Goal: Answer question/provide support: Share knowledge or assist other users

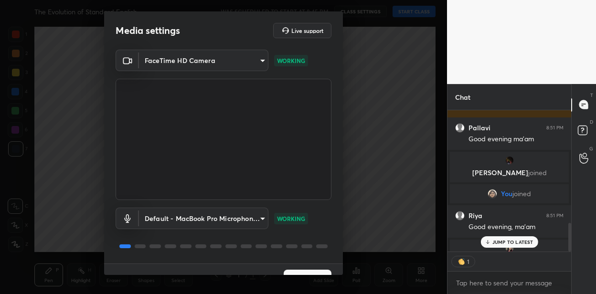
scroll to position [19, 0]
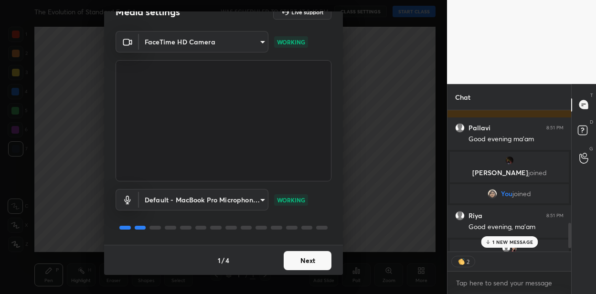
click at [300, 254] on button "Next" at bounding box center [308, 260] width 48 height 19
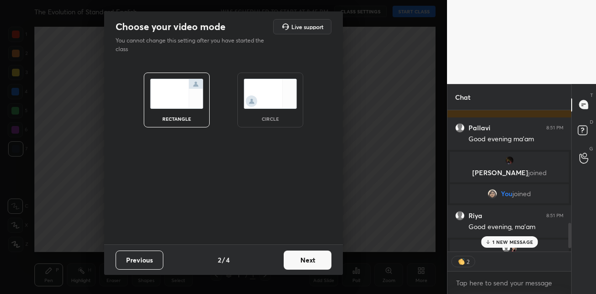
click at [300, 254] on button "Next" at bounding box center [308, 260] width 48 height 19
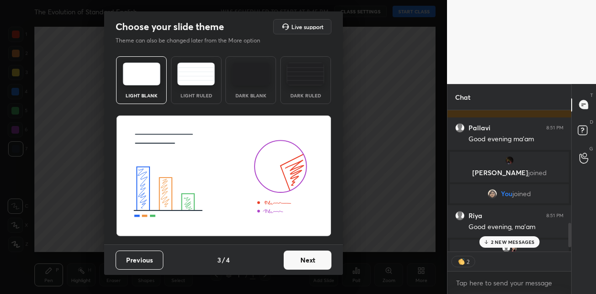
click at [300, 254] on button "Next" at bounding box center [308, 260] width 48 height 19
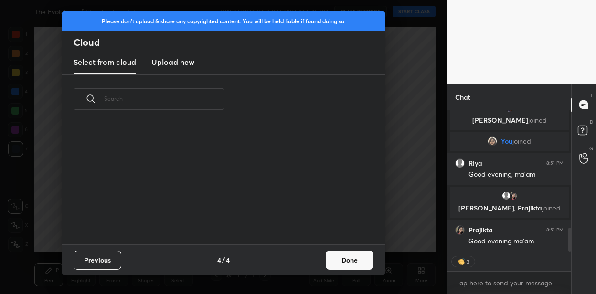
click at [300, 254] on div "Previous 4 / 4 Done" at bounding box center [223, 259] width 323 height 31
click at [333, 260] on button "Done" at bounding box center [350, 260] width 48 height 19
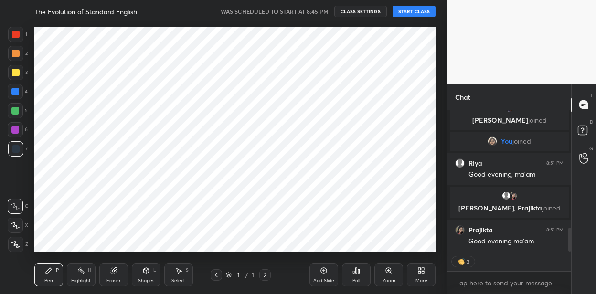
click at [405, 6] on button "START CLASS" at bounding box center [413, 11] width 43 height 11
type textarea "x"
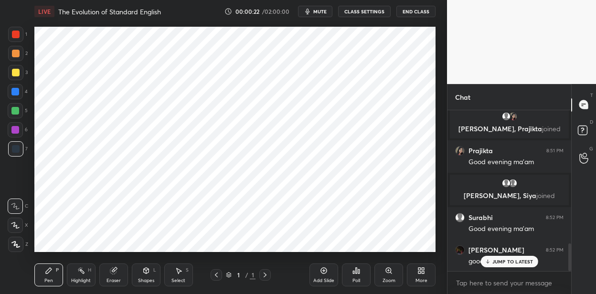
click at [314, 11] on button "mute" at bounding box center [315, 11] width 34 height 11
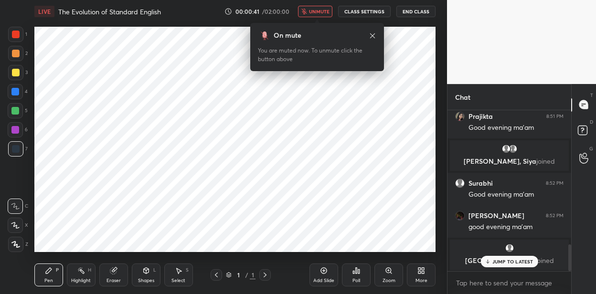
click at [314, 11] on span "unmute" at bounding box center [319, 11] width 21 height 7
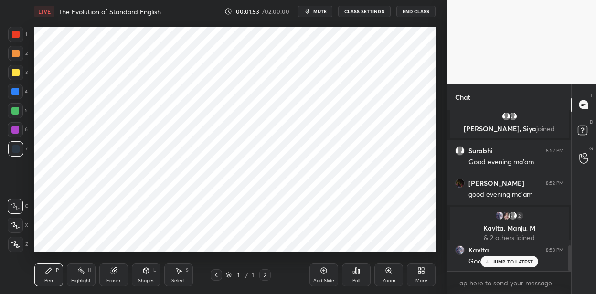
scroll to position [875, 0]
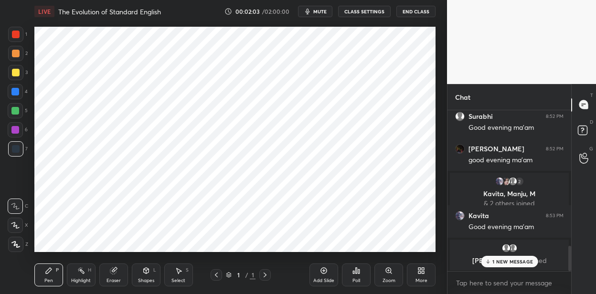
click at [320, 267] on icon at bounding box center [324, 271] width 8 height 8
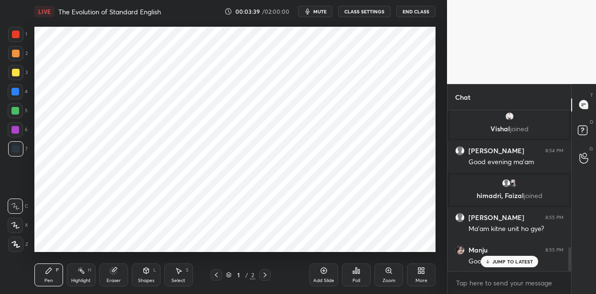
scroll to position [951, 0]
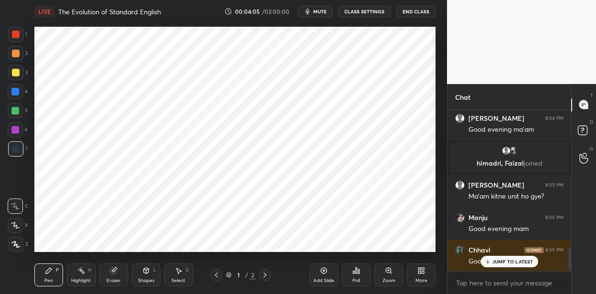
click at [417, 270] on icon at bounding box center [421, 271] width 8 height 8
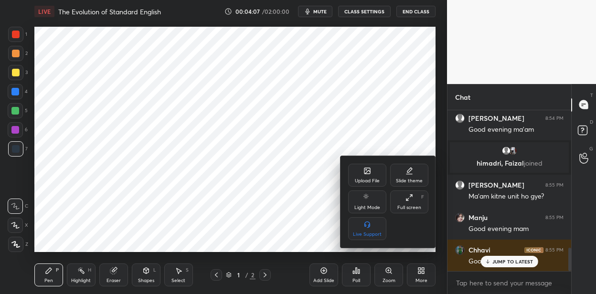
click at [360, 174] on div "Upload File" at bounding box center [367, 175] width 38 height 23
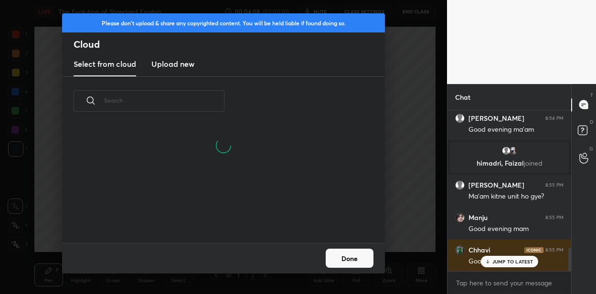
click at [180, 64] on h3 "Upload new" at bounding box center [172, 63] width 43 height 11
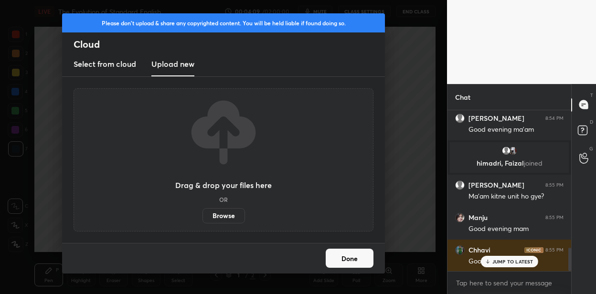
click at [217, 215] on label "Browse" at bounding box center [223, 215] width 42 height 15
click at [202, 215] on input "Browse" at bounding box center [202, 215] width 0 height 15
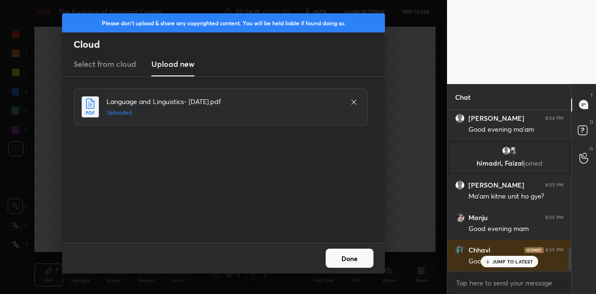
scroll to position [985, 0]
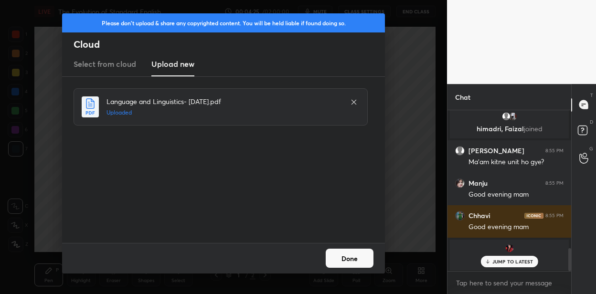
click at [336, 251] on button "Done" at bounding box center [350, 258] width 48 height 19
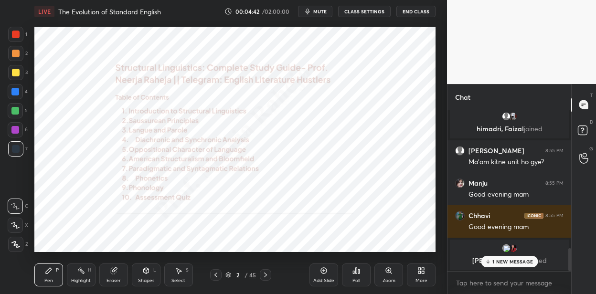
drag, startPoint x: 16, startPoint y: 92, endPoint x: 19, endPoint y: 83, distance: 9.5
click at [14, 91] on div at bounding box center [15, 92] width 8 height 8
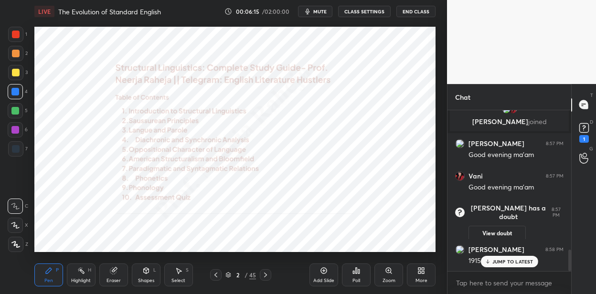
scroll to position [1052, 0]
drag, startPoint x: 327, startPoint y: 275, endPoint x: 325, endPoint y: 253, distance: 22.0
click at [326, 273] on icon at bounding box center [324, 271] width 8 height 8
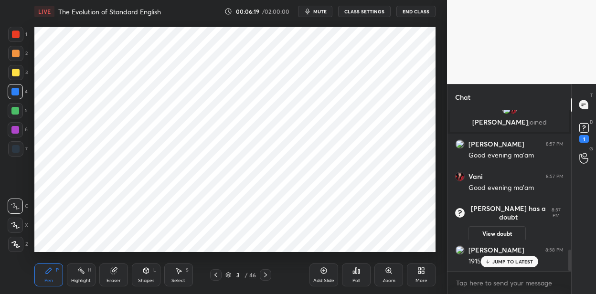
drag, startPoint x: 16, startPoint y: 248, endPoint x: 25, endPoint y: 220, distance: 29.7
click at [15, 247] on div at bounding box center [15, 244] width 15 height 15
drag, startPoint x: 17, startPoint y: 146, endPoint x: 31, endPoint y: 138, distance: 16.3
click at [19, 146] on div at bounding box center [16, 149] width 8 height 8
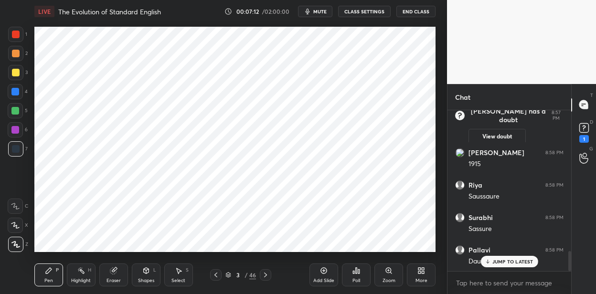
scroll to position [1182, 0]
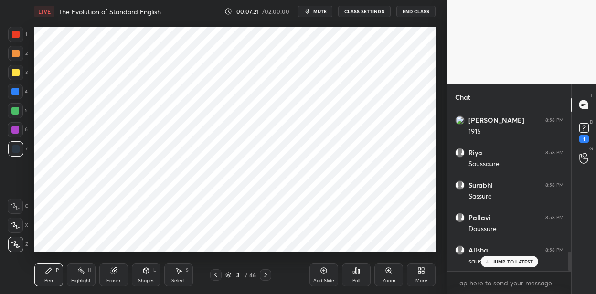
drag, startPoint x: 20, startPoint y: 34, endPoint x: 10, endPoint y: 42, distance: 12.3
click at [18, 35] on div at bounding box center [15, 34] width 15 height 15
click at [17, 93] on div at bounding box center [15, 92] width 8 height 8
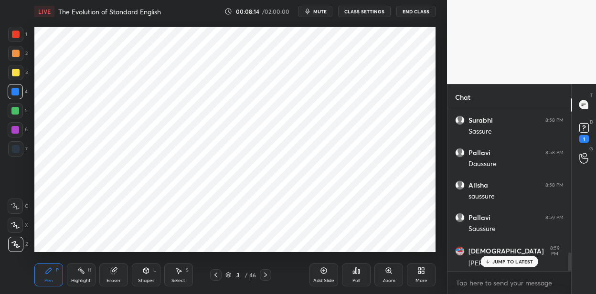
click at [19, 148] on div at bounding box center [16, 149] width 8 height 8
click at [325, 271] on icon at bounding box center [323, 270] width 3 height 3
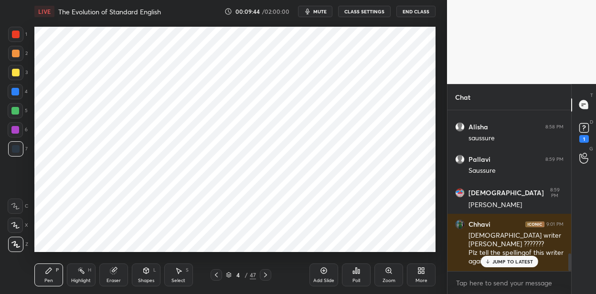
click at [327, 273] on icon at bounding box center [324, 271] width 8 height 8
click at [215, 276] on icon at bounding box center [216, 275] width 8 height 8
click at [148, 272] on icon at bounding box center [146, 271] width 5 height 6
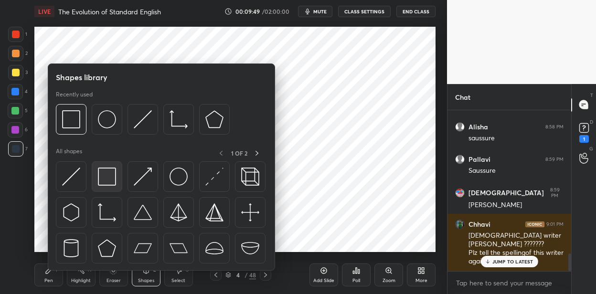
click at [105, 175] on img at bounding box center [107, 177] width 18 height 18
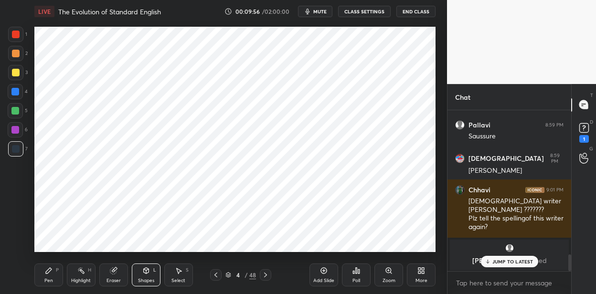
scroll to position [1406, 0]
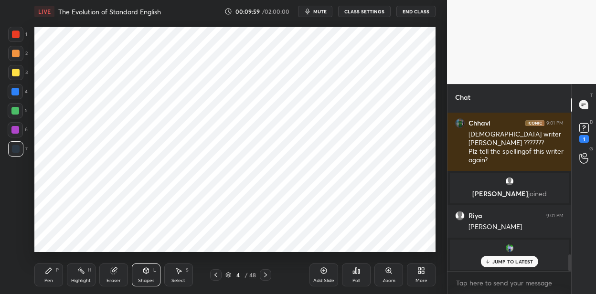
drag, startPoint x: 51, startPoint y: 275, endPoint x: 52, endPoint y: 266, distance: 8.7
click at [51, 274] on icon at bounding box center [49, 271] width 8 height 8
drag, startPoint x: 16, startPoint y: 132, endPoint x: 25, endPoint y: 123, distance: 12.8
click at [16, 130] on div at bounding box center [15, 130] width 8 height 8
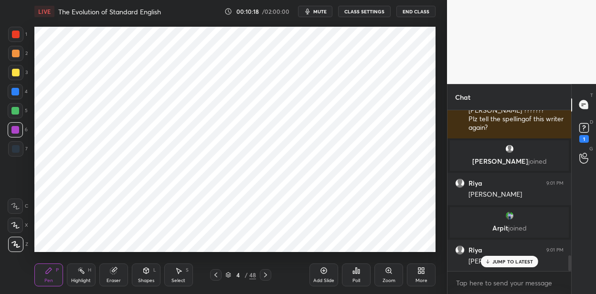
scroll to position [1471, 0]
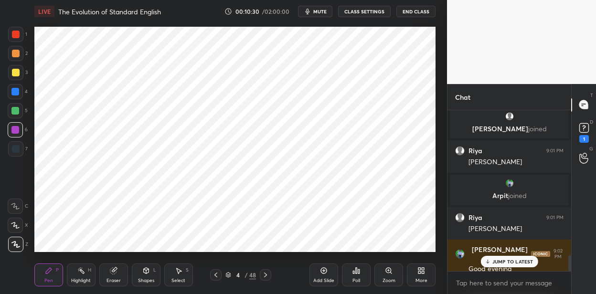
click at [21, 37] on div at bounding box center [15, 34] width 15 height 15
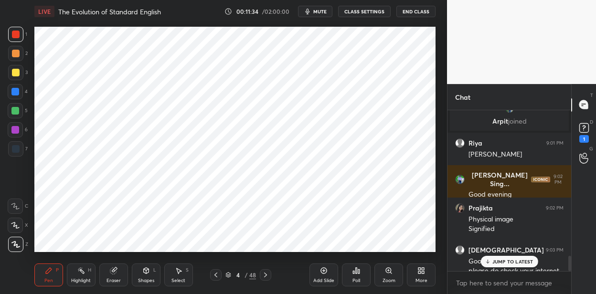
scroll to position [1564, 0]
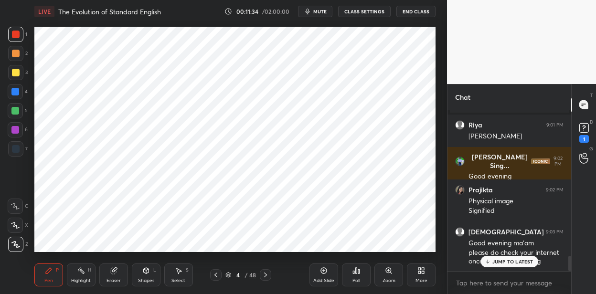
click at [17, 113] on div at bounding box center [15, 111] width 8 height 8
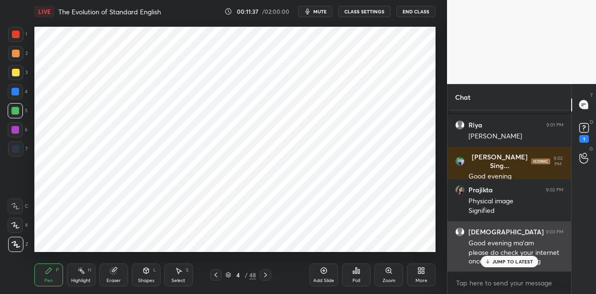
click at [498, 261] on p "JUMP TO LATEST" at bounding box center [512, 262] width 41 height 6
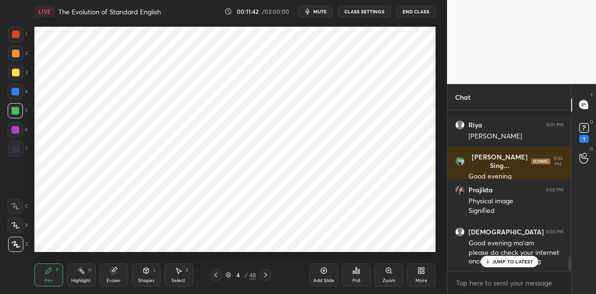
scroll to position [1596, 0]
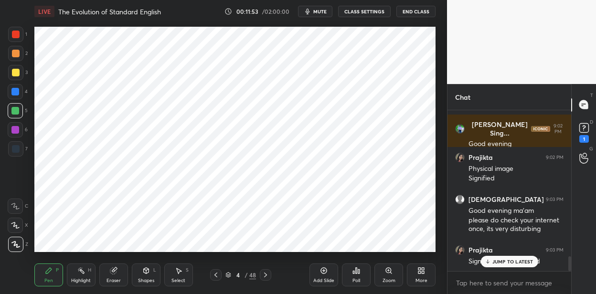
click at [18, 154] on div at bounding box center [15, 148] width 15 height 15
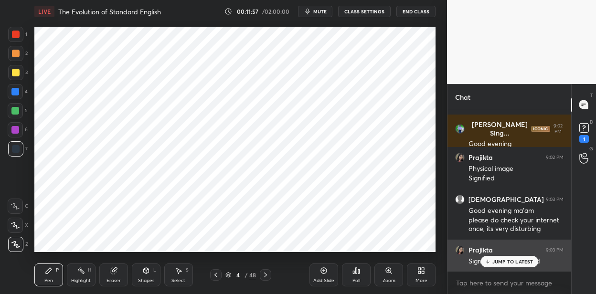
click at [496, 259] on p "JUMP TO LATEST" at bounding box center [512, 262] width 41 height 6
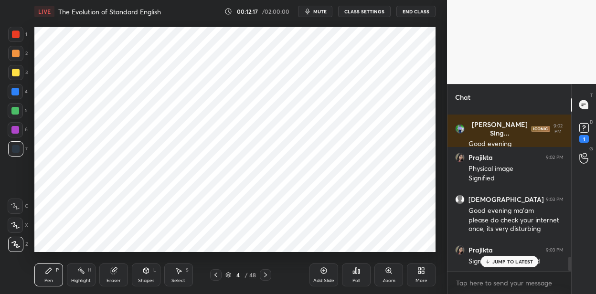
scroll to position [1631, 0]
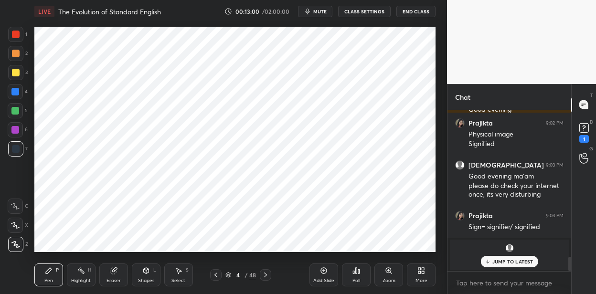
drag, startPoint x: 18, startPoint y: 94, endPoint x: 31, endPoint y: 93, distance: 13.4
click at [19, 94] on div at bounding box center [15, 92] width 8 height 8
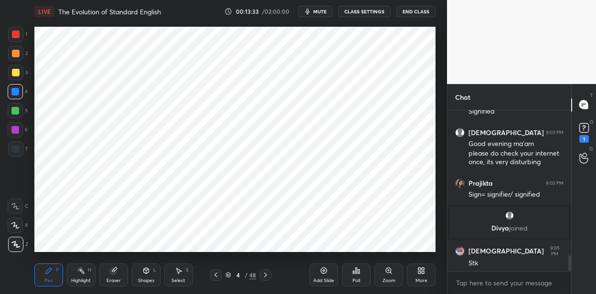
drag, startPoint x: 16, startPoint y: 39, endPoint x: 6, endPoint y: 43, distance: 11.5
click at [16, 39] on div at bounding box center [15, 34] width 15 height 15
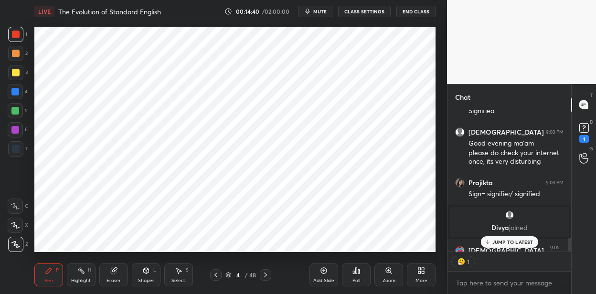
scroll to position [139, 121]
click at [508, 241] on p "JUMP TO LATEST" at bounding box center [512, 242] width 41 height 6
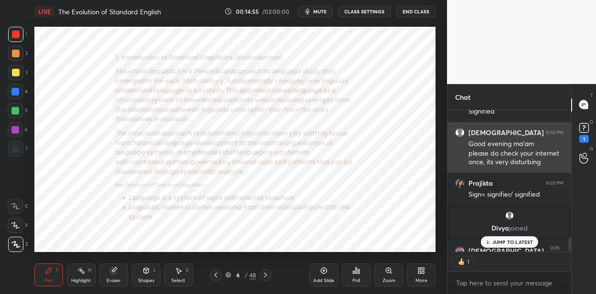
scroll to position [3, 3]
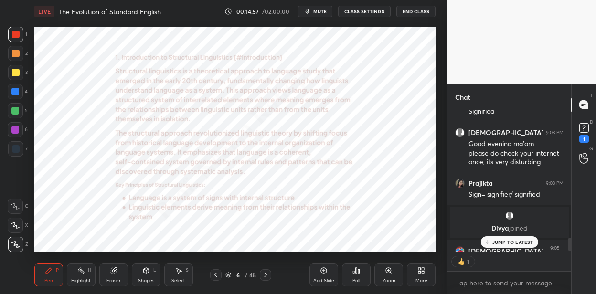
drag, startPoint x: 19, startPoint y: 93, endPoint x: 24, endPoint y: 92, distance: 5.3
click at [19, 94] on div at bounding box center [15, 91] width 15 height 15
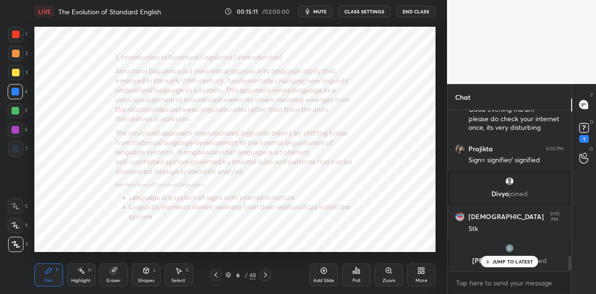
scroll to position [3, 3]
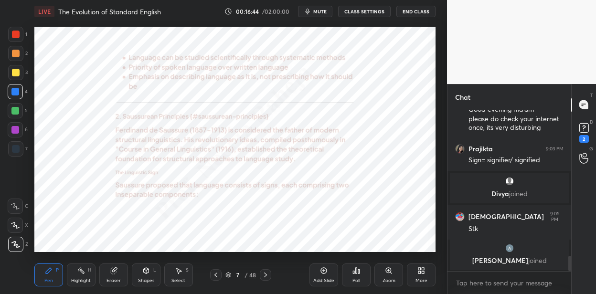
drag, startPoint x: 269, startPoint y: 275, endPoint x: 265, endPoint y: 258, distance: 17.7
click at [268, 274] on icon at bounding box center [266, 275] width 8 height 8
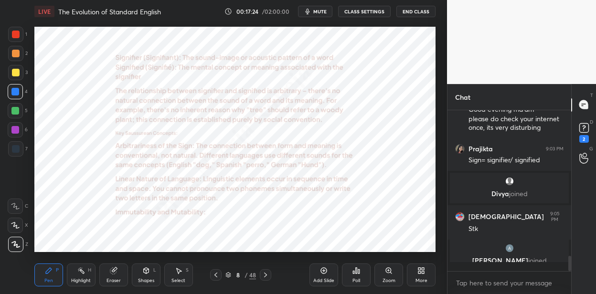
scroll to position [158, 121]
click at [264, 271] on div at bounding box center [265, 274] width 11 height 11
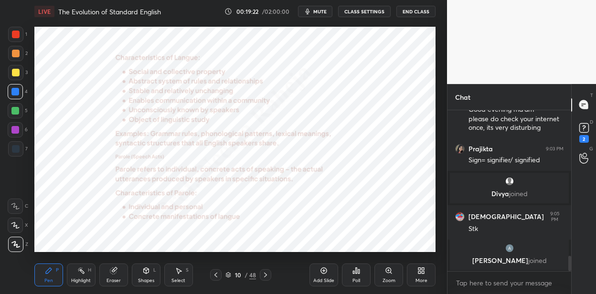
click at [266, 273] on icon at bounding box center [266, 275] width 8 height 8
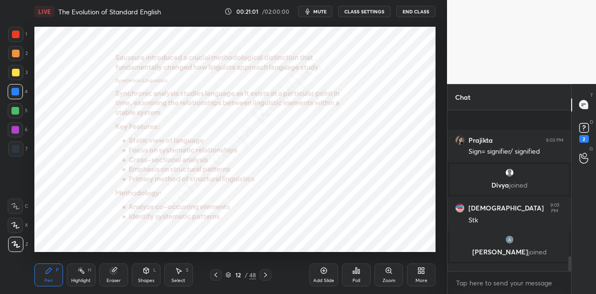
scroll to position [1592, 0]
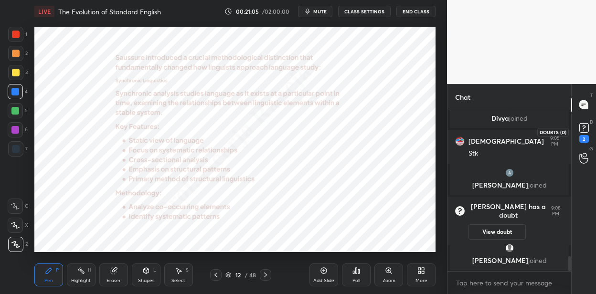
click at [585, 127] on rect at bounding box center [583, 127] width 9 height 9
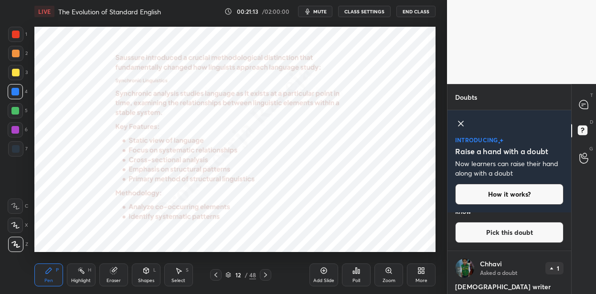
scroll to position [139, 0]
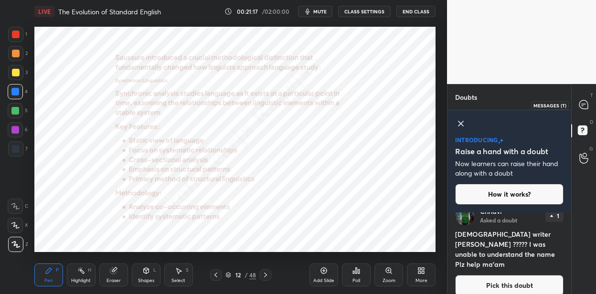
click at [585, 104] on icon at bounding box center [583, 104] width 9 height 9
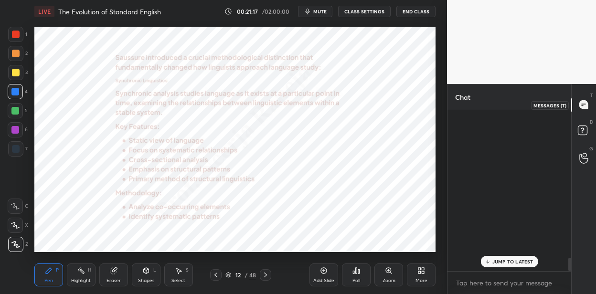
scroll to position [158, 121]
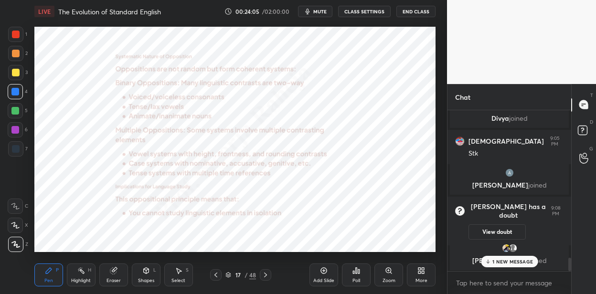
click at [20, 148] on div at bounding box center [15, 148] width 15 height 15
click at [262, 275] on icon at bounding box center [266, 275] width 8 height 8
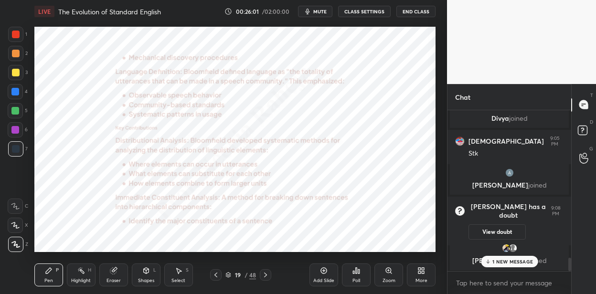
scroll to position [1802, 0]
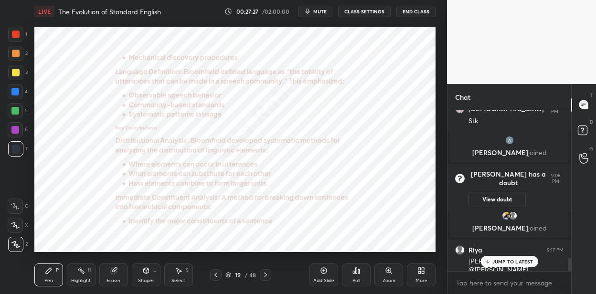
click at [263, 271] on icon at bounding box center [266, 275] width 8 height 8
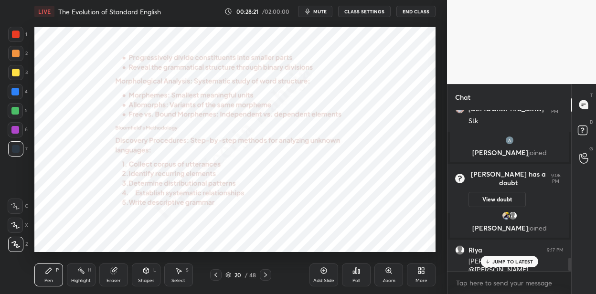
click at [264, 274] on icon at bounding box center [266, 275] width 8 height 8
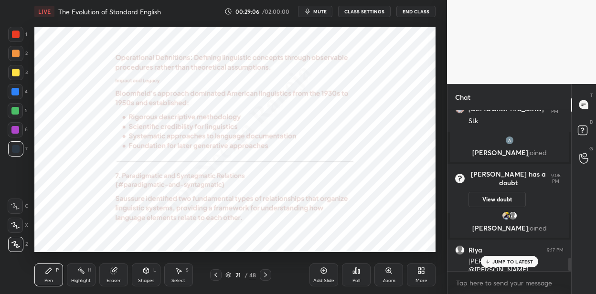
click at [267, 276] on icon at bounding box center [266, 275] width 8 height 8
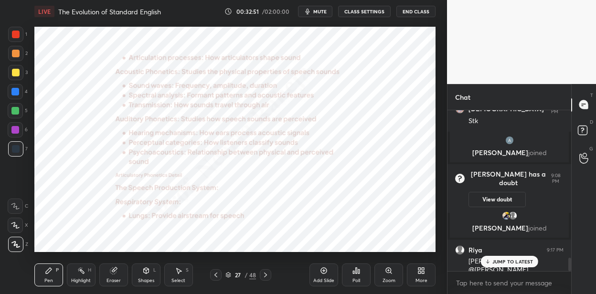
drag, startPoint x: 326, startPoint y: 273, endPoint x: 319, endPoint y: 254, distance: 19.5
click at [325, 272] on icon at bounding box center [324, 271] width 8 height 8
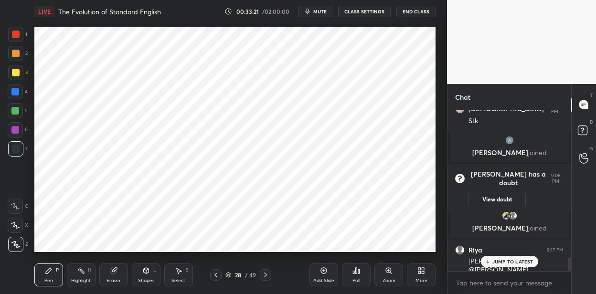
click at [147, 274] on icon at bounding box center [146, 271] width 8 height 8
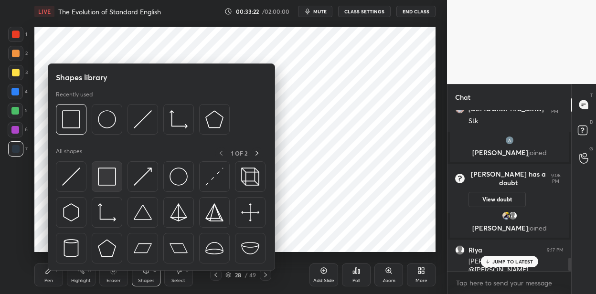
click at [108, 181] on img at bounding box center [107, 177] width 18 height 18
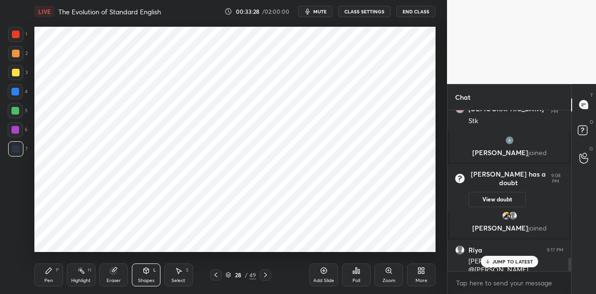
click at [52, 274] on div "Pen P" at bounding box center [48, 275] width 29 height 23
drag, startPoint x: 18, startPoint y: 93, endPoint x: 32, endPoint y: 92, distance: 13.9
click at [19, 93] on div at bounding box center [15, 91] width 15 height 15
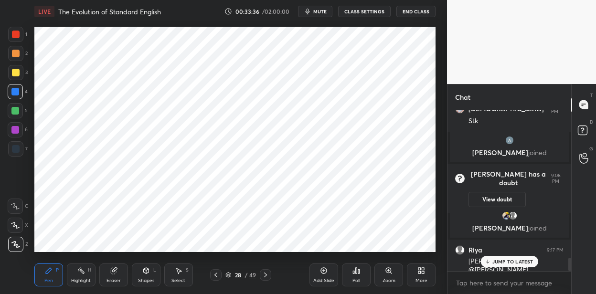
drag, startPoint x: 15, startPoint y: 37, endPoint x: 15, endPoint y: 43, distance: 5.7
click at [15, 41] on div at bounding box center [15, 34] width 15 height 15
drag, startPoint x: 15, startPoint y: 91, endPoint x: 33, endPoint y: 91, distance: 18.1
click at [14, 92] on div at bounding box center [15, 92] width 8 height 8
drag, startPoint x: 18, startPoint y: 152, endPoint x: 32, endPoint y: 153, distance: 13.4
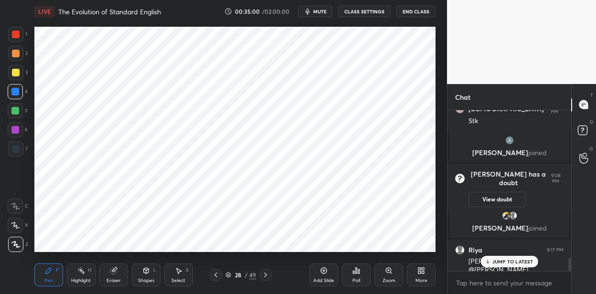
click at [21, 152] on div at bounding box center [15, 148] width 15 height 15
click at [320, 271] on icon at bounding box center [324, 271] width 8 height 8
click at [16, 94] on div at bounding box center [15, 92] width 8 height 8
click at [15, 130] on div at bounding box center [15, 130] width 8 height 8
click at [323, 268] on icon at bounding box center [324, 271] width 8 height 8
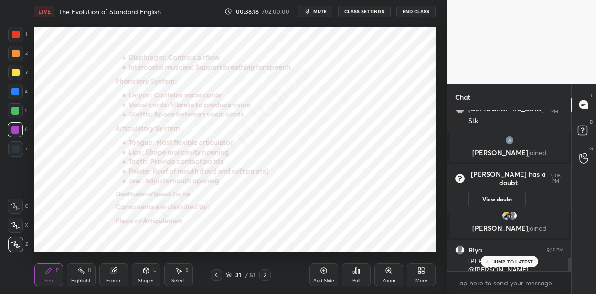
click at [252, 275] on div "51" at bounding box center [253, 275] width 6 height 9
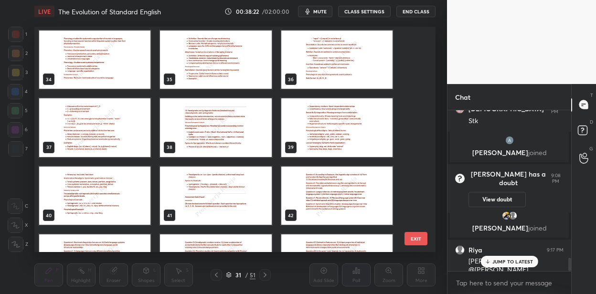
scroll to position [801, 0]
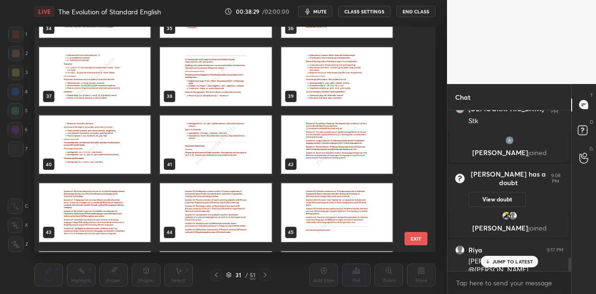
click at [336, 149] on img "grid" at bounding box center [336, 144] width 111 height 59
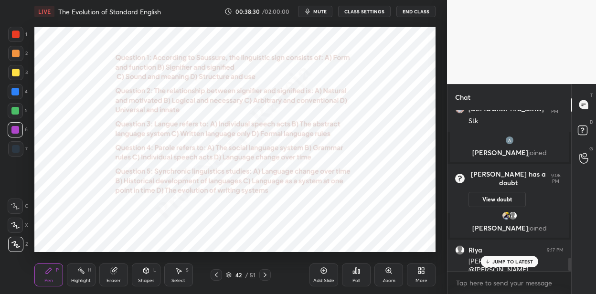
click at [336, 149] on img "grid" at bounding box center [336, 144] width 111 height 59
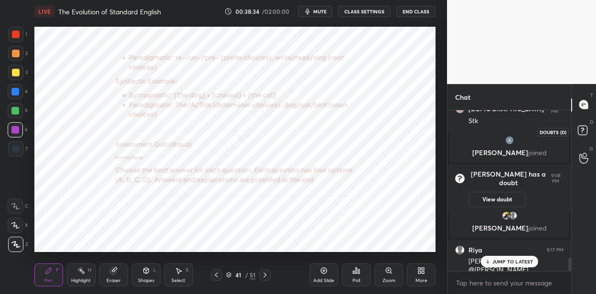
click at [583, 127] on rect at bounding box center [582, 130] width 9 height 9
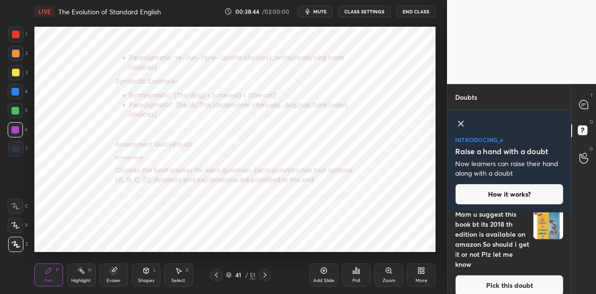
scroll to position [0, 0]
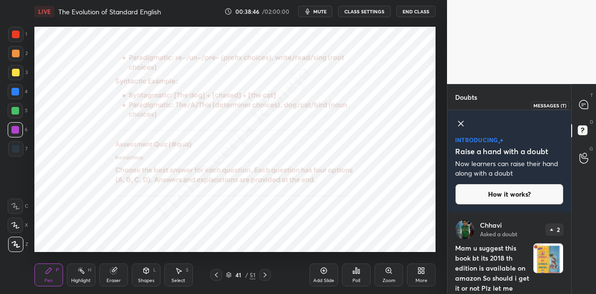
click at [585, 108] on icon at bounding box center [583, 104] width 9 height 9
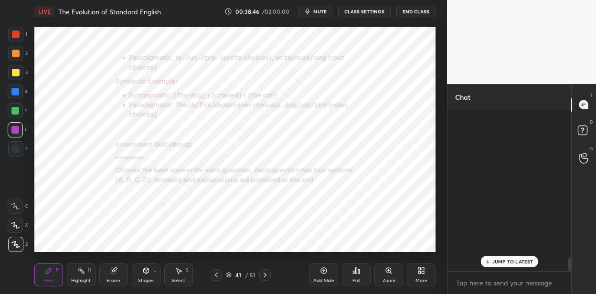
scroll to position [158, 121]
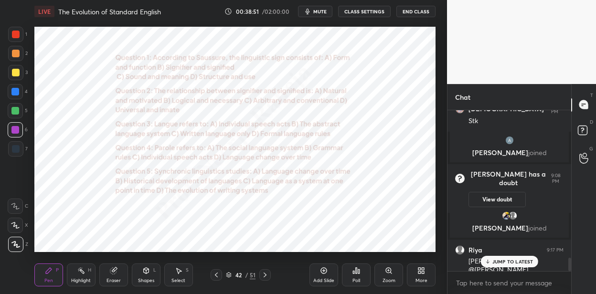
click at [390, 274] on icon at bounding box center [389, 271] width 8 height 8
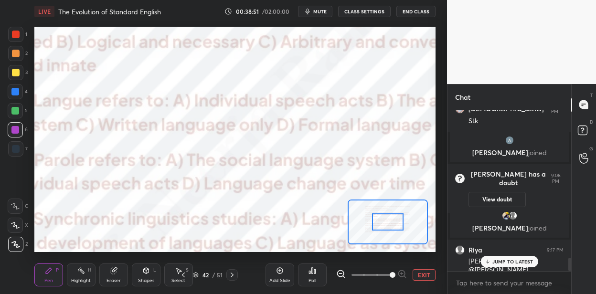
click at [389, 275] on span at bounding box center [371, 275] width 40 height 14
click at [340, 274] on icon at bounding box center [340, 274] width 2 height 0
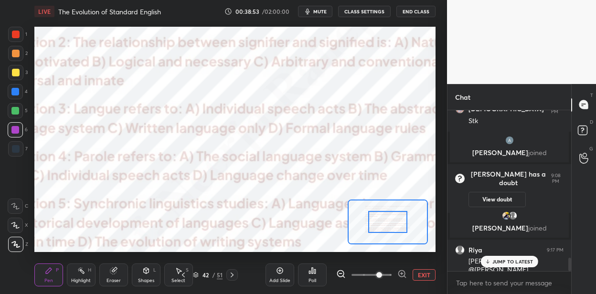
click at [339, 274] on icon at bounding box center [341, 274] width 10 height 10
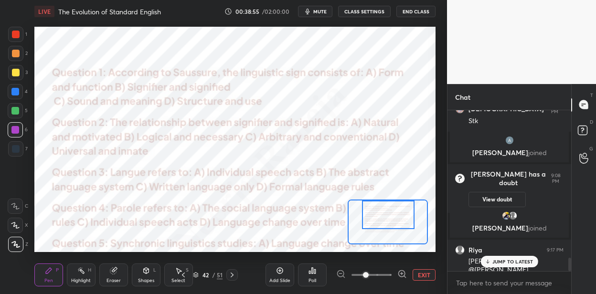
drag, startPoint x: 382, startPoint y: 223, endPoint x: 383, endPoint y: 213, distance: 10.5
click at [383, 213] on div at bounding box center [388, 215] width 52 height 29
click at [582, 157] on icon at bounding box center [583, 153] width 9 height 11
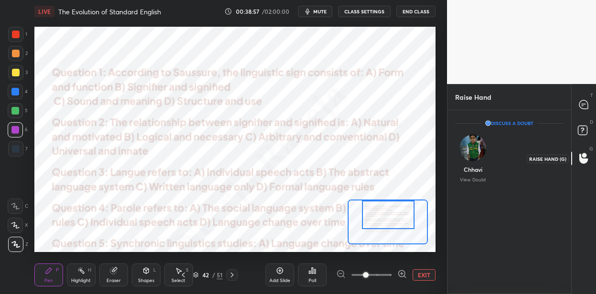
scroll to position [3, 3]
click at [583, 106] on icon at bounding box center [583, 104] width 9 height 9
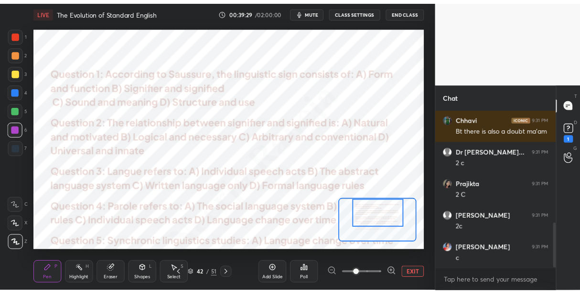
scroll to position [464, 0]
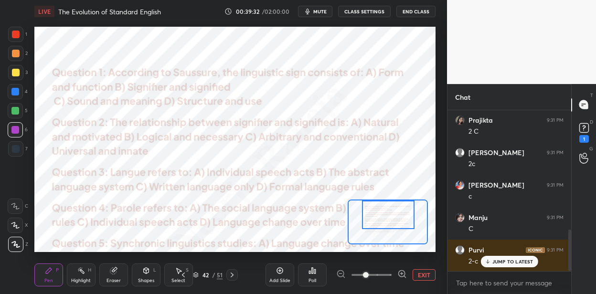
click at [1, 76] on div "1 2 3 4 5 6 7 C X Z C X Z E E Erase all H H" at bounding box center [15, 140] width 31 height 226
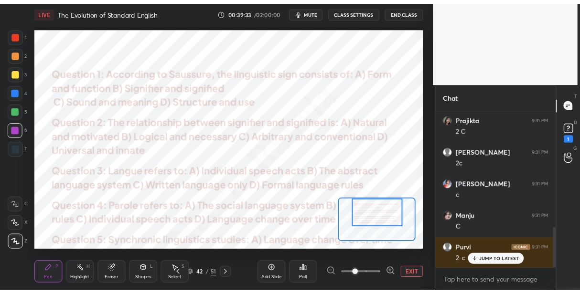
scroll to position [47514, 47351]
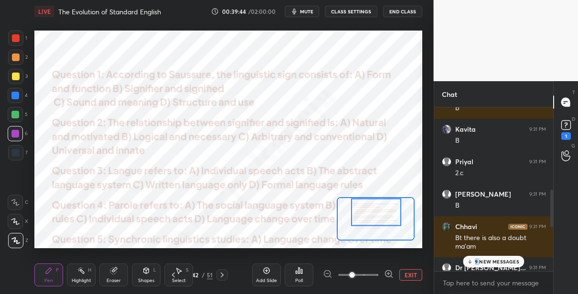
click at [477, 259] on p "9 NEW MESSAGES" at bounding box center [497, 262] width 44 height 6
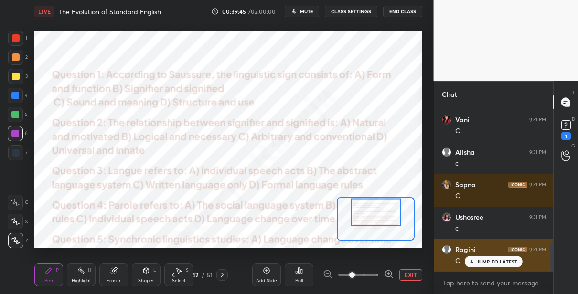
click at [482, 260] on p "JUMP TO LATEST" at bounding box center [497, 262] width 41 height 6
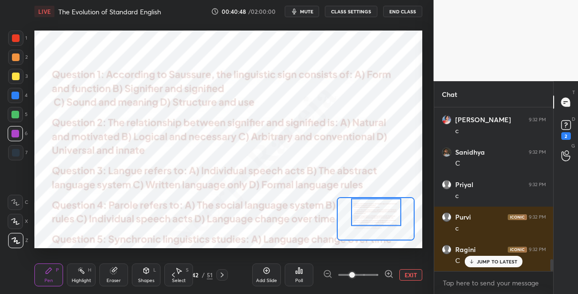
scroll to position [2104, 0]
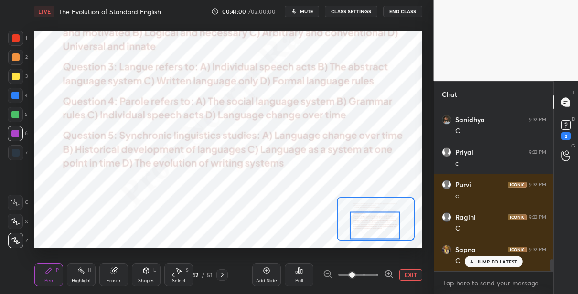
drag, startPoint x: 366, startPoint y: 212, endPoint x: 363, endPoint y: 224, distance: 11.7
click at [364, 225] on div at bounding box center [375, 226] width 51 height 28
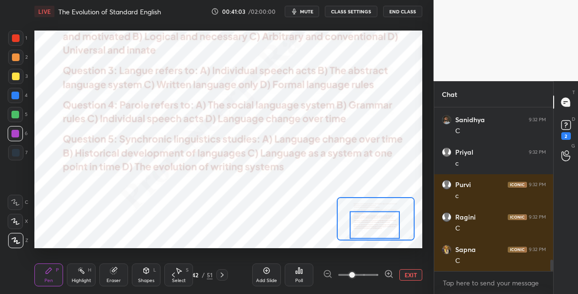
scroll to position [2137, 0]
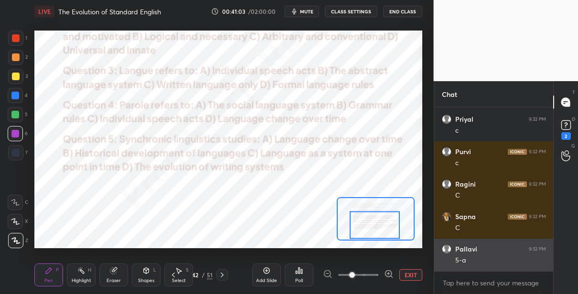
click at [484, 263] on div "5-a" at bounding box center [500, 261] width 91 height 10
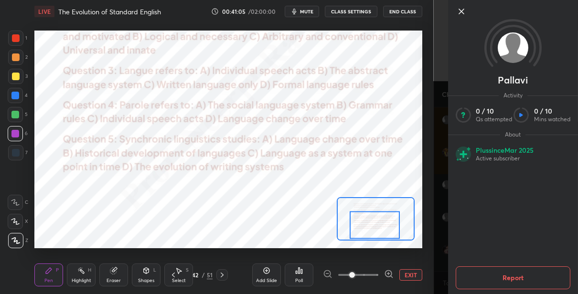
click at [461, 15] on icon at bounding box center [460, 11] width 11 height 11
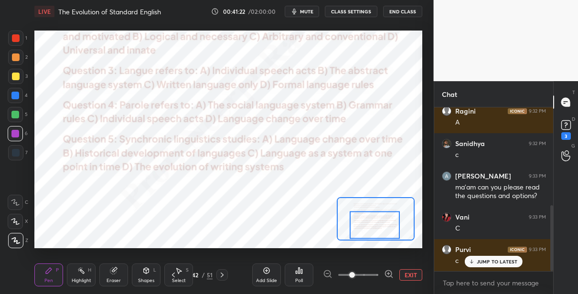
scroll to position [308, 0]
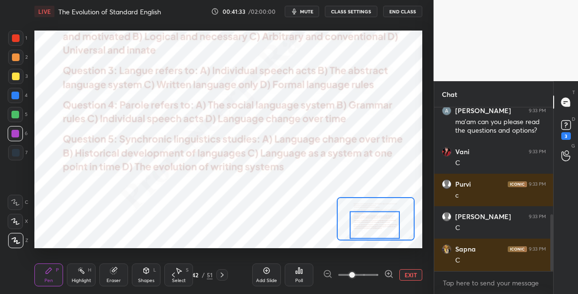
click at [223, 273] on icon at bounding box center [222, 275] width 8 height 8
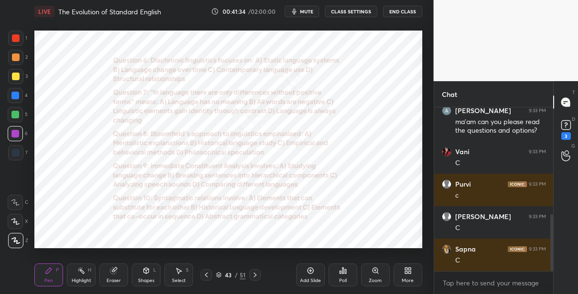
click at [376, 266] on div "Zoom" at bounding box center [375, 275] width 29 height 23
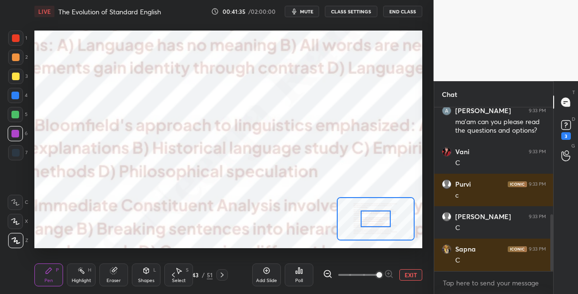
click at [376, 272] on span at bounding box center [379, 275] width 6 height 6
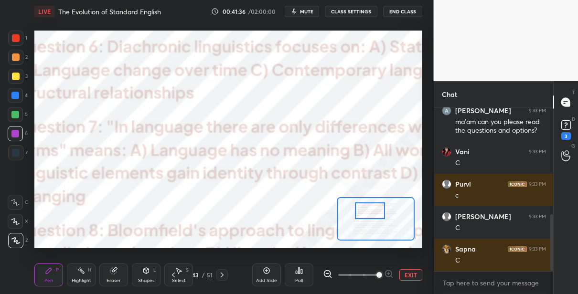
drag, startPoint x: 371, startPoint y: 213, endPoint x: 364, endPoint y: 211, distance: 7.4
click at [365, 205] on div at bounding box center [370, 210] width 30 height 17
click at [329, 272] on icon at bounding box center [328, 274] width 10 height 10
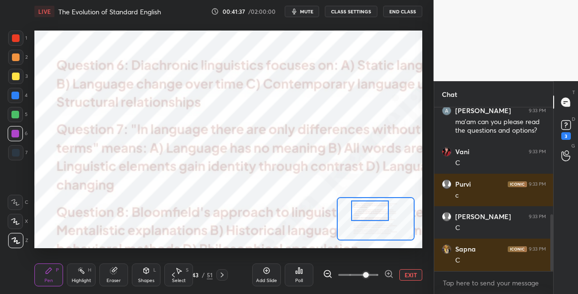
click at [329, 272] on icon at bounding box center [328, 274] width 10 height 10
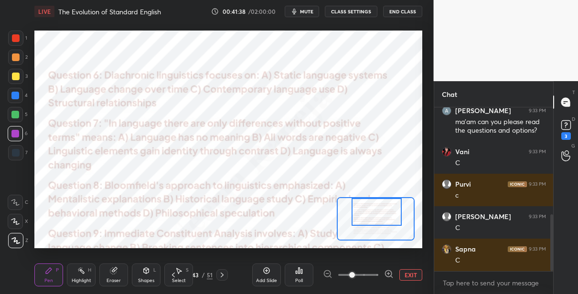
drag, startPoint x: 374, startPoint y: 215, endPoint x: 378, endPoint y: 211, distance: 5.4
click at [380, 213] on div at bounding box center [376, 212] width 51 height 28
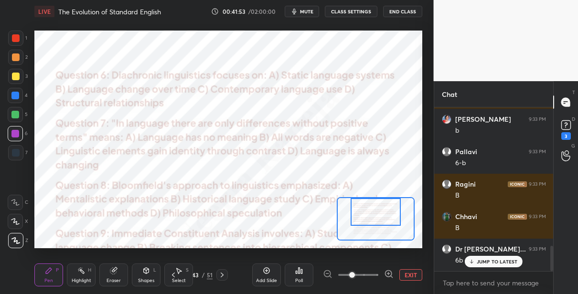
scroll to position [894, 0]
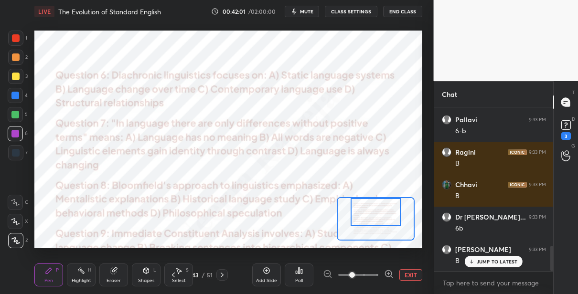
click at [375, 208] on div at bounding box center [375, 212] width 51 height 28
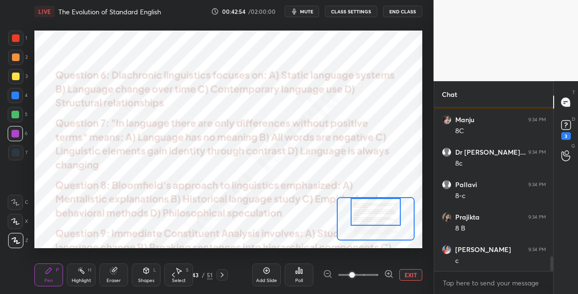
scroll to position [1738, 0]
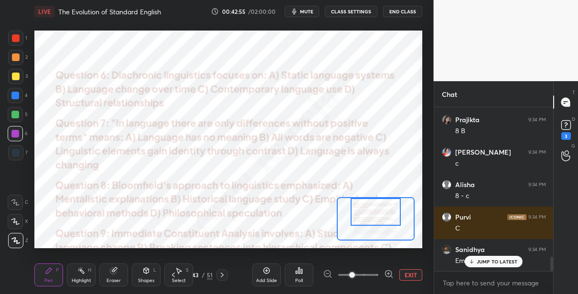
click at [16, 117] on div at bounding box center [15, 115] width 8 height 8
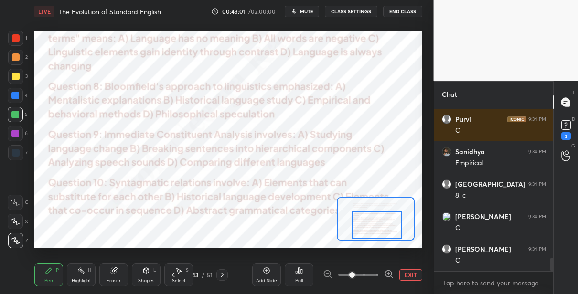
scroll to position [1868, 0]
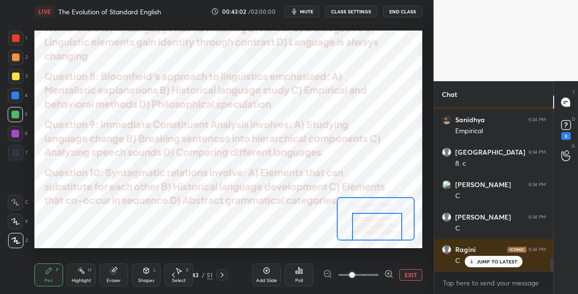
drag, startPoint x: 361, startPoint y: 210, endPoint x: 362, endPoint y: 230, distance: 19.6
click at [362, 230] on div at bounding box center [377, 227] width 51 height 28
click at [14, 93] on div at bounding box center [15, 96] width 8 height 8
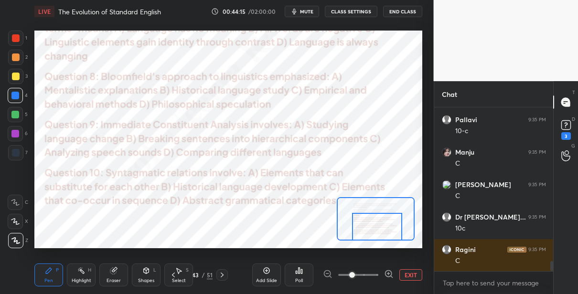
scroll to position [2485, 0]
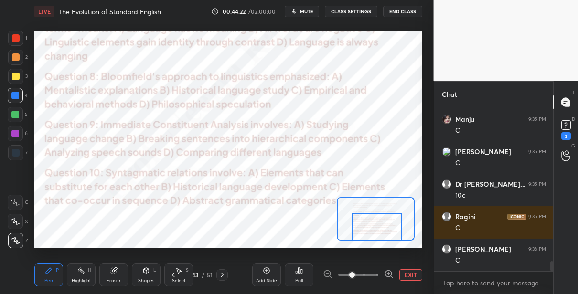
click at [223, 273] on icon at bounding box center [222, 275] width 8 height 8
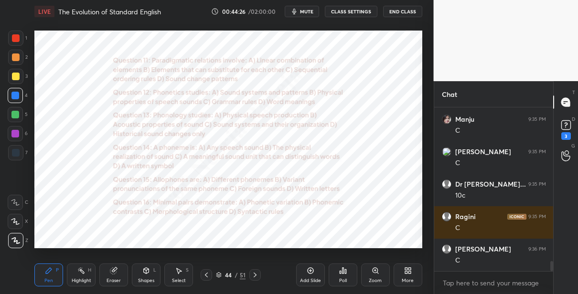
click at [376, 272] on icon at bounding box center [375, 271] width 8 height 8
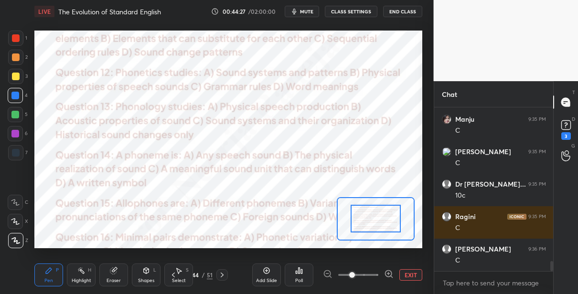
drag, startPoint x: 376, startPoint y: 224, endPoint x: 375, endPoint y: 218, distance: 5.9
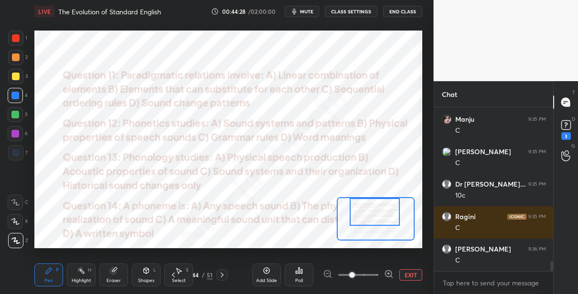
click at [374, 212] on div at bounding box center [375, 212] width 51 height 28
click at [388, 272] on icon at bounding box center [389, 274] width 10 height 10
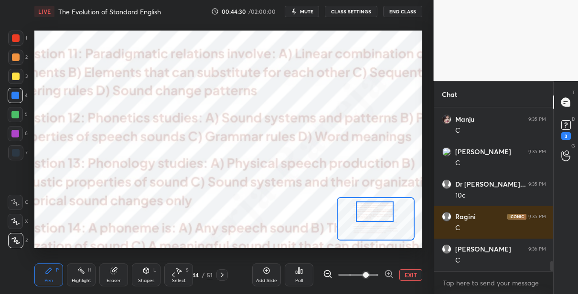
click at [326, 273] on icon at bounding box center [328, 274] width 10 height 10
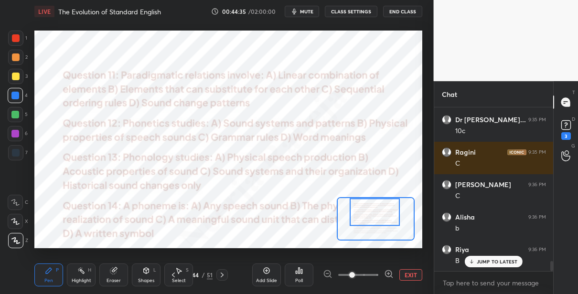
scroll to position [2582, 0]
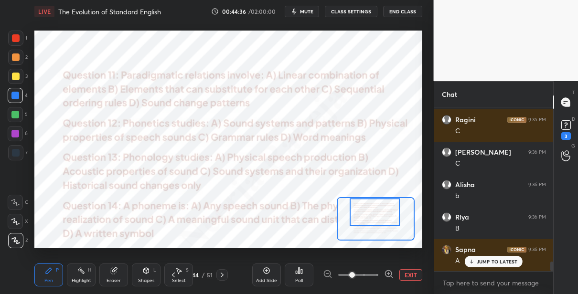
click at [16, 134] on div at bounding box center [15, 134] width 8 height 8
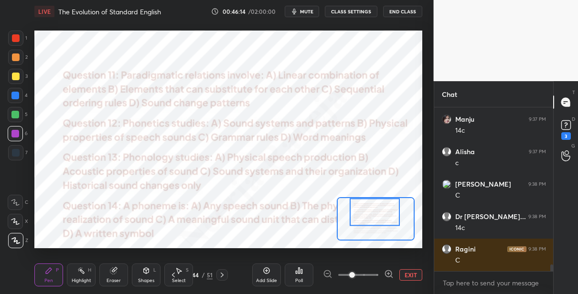
scroll to position [3826, 0]
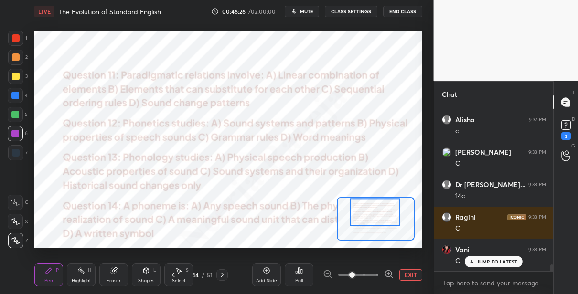
click at [209, 276] on div "51" at bounding box center [210, 275] width 6 height 9
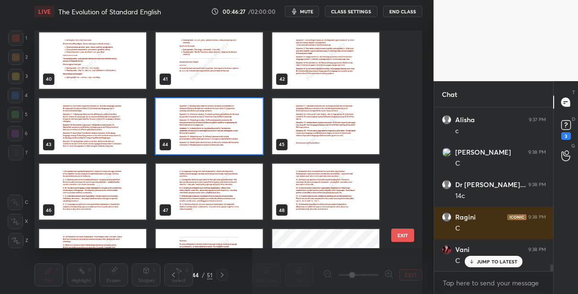
scroll to position [896, 0]
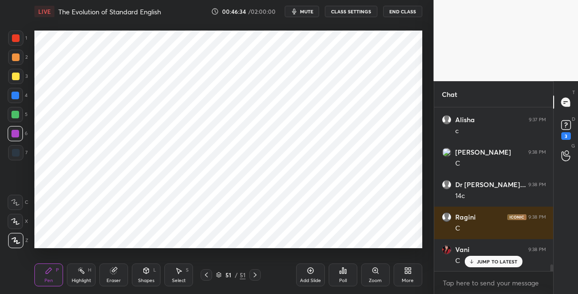
click at [16, 157] on div at bounding box center [15, 152] width 15 height 15
click at [562, 122] on rect at bounding box center [565, 125] width 9 height 9
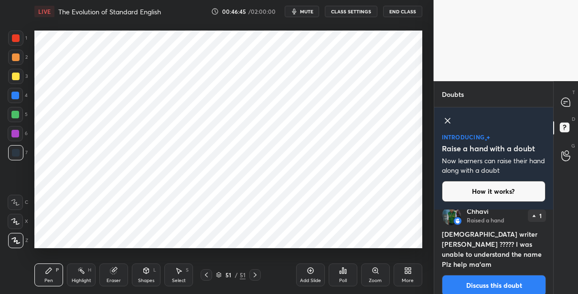
scroll to position [0, 0]
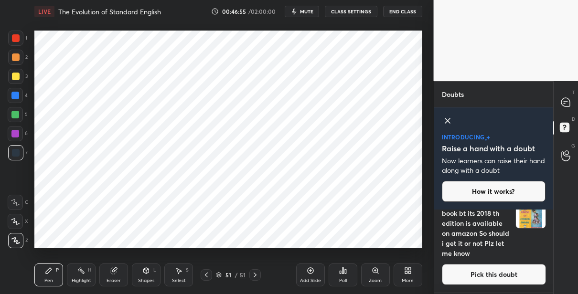
click at [479, 272] on button "Pick this doubt" at bounding box center [494, 274] width 104 height 21
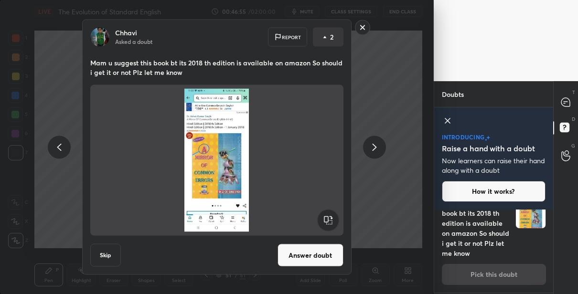
scroll to position [136, 0]
click at [294, 246] on button "Answer doubt" at bounding box center [310, 255] width 66 height 23
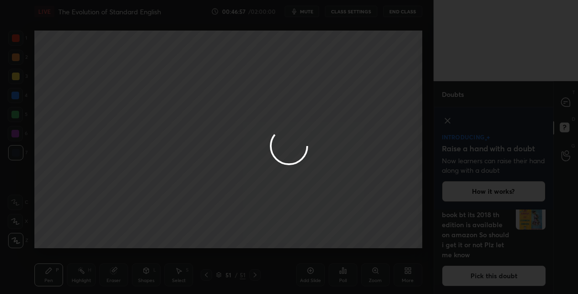
scroll to position [11, 0]
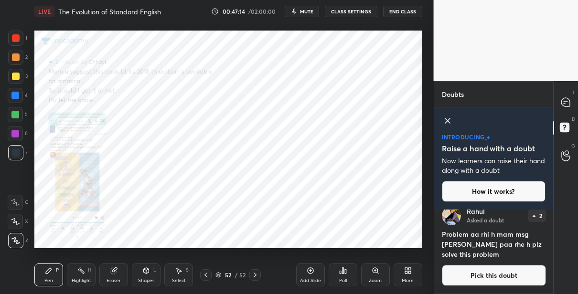
click at [204, 275] on icon at bounding box center [205, 275] width 3 height 5
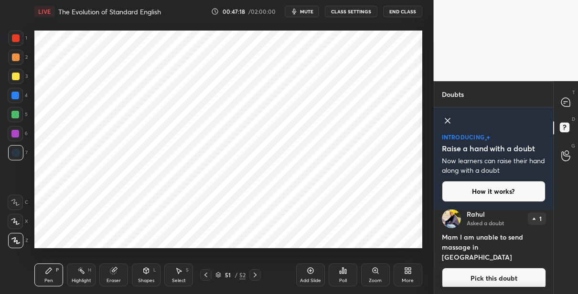
scroll to position [106, 0]
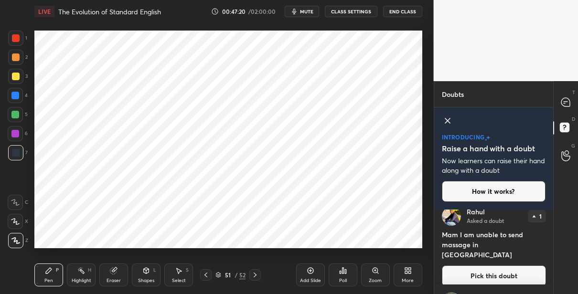
click at [464, 265] on button "Pick this doubt" at bounding box center [494, 275] width 104 height 21
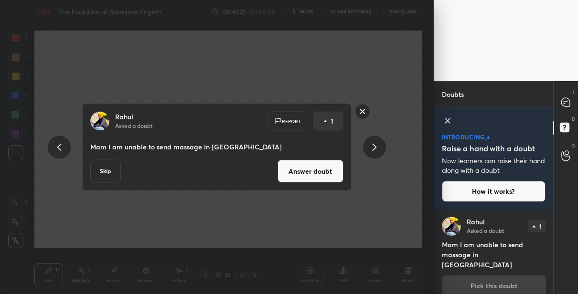
click at [307, 177] on button "Answer doubt" at bounding box center [310, 171] width 66 height 23
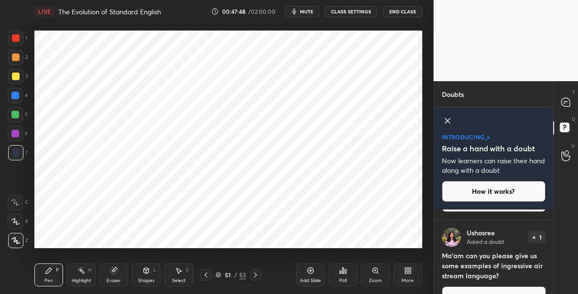
scroll to position [94, 0]
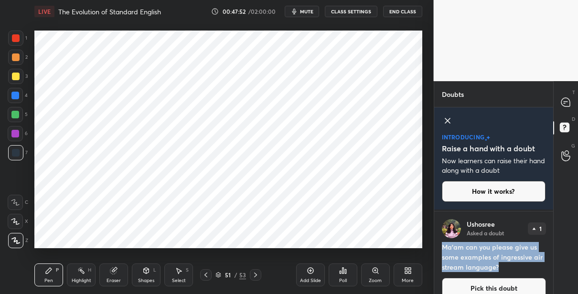
drag, startPoint x: 504, startPoint y: 269, endPoint x: 442, endPoint y: 247, distance: 66.3
click at [442, 247] on h4 "Ma'am can you please give us some examples of ingressive air stream language?" at bounding box center [494, 257] width 104 height 30
copy h4 "Ma'am can you please give us some examples of ingressive air stream language?"
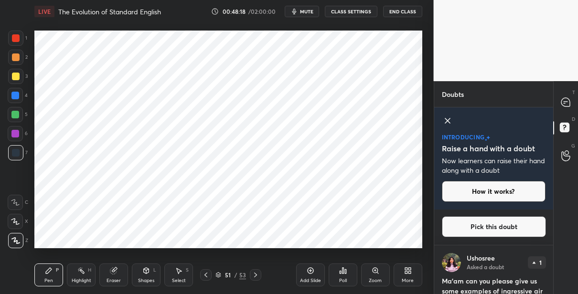
scroll to position [180, 0]
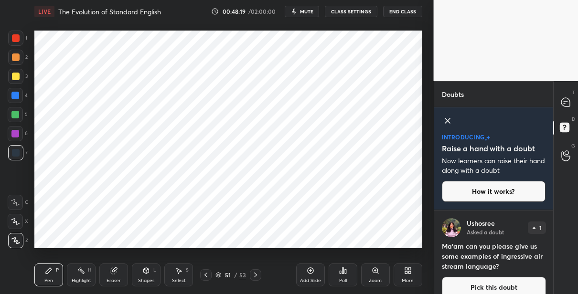
click at [458, 279] on button "Pick this doubt" at bounding box center [494, 287] width 104 height 21
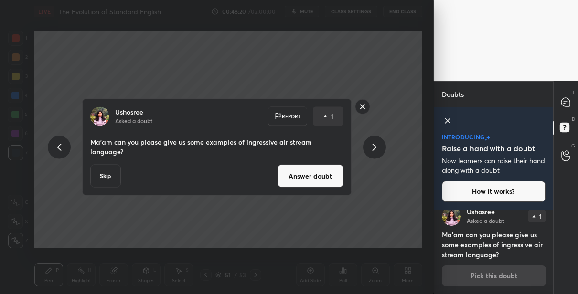
click at [336, 176] on button "Answer doubt" at bounding box center [310, 176] width 66 height 23
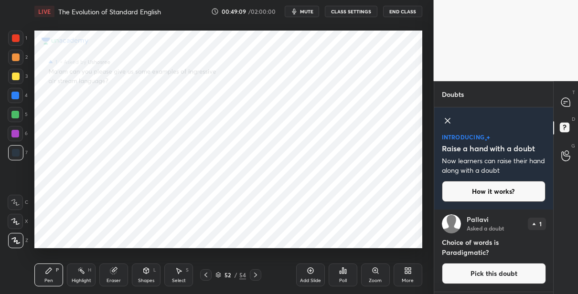
scroll to position [358, 0]
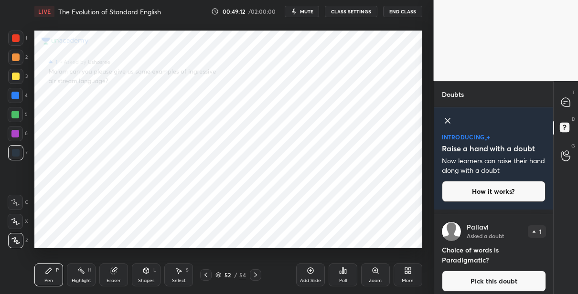
click at [481, 283] on button "Pick this doubt" at bounding box center [494, 281] width 104 height 21
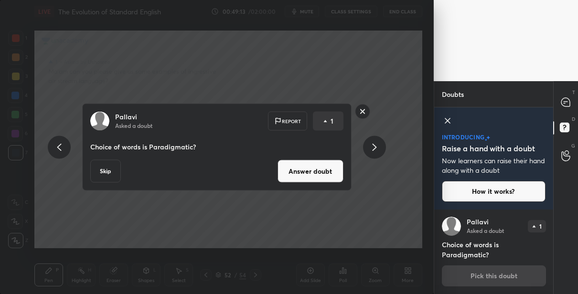
click at [320, 173] on button "Answer doubt" at bounding box center [310, 171] width 66 height 23
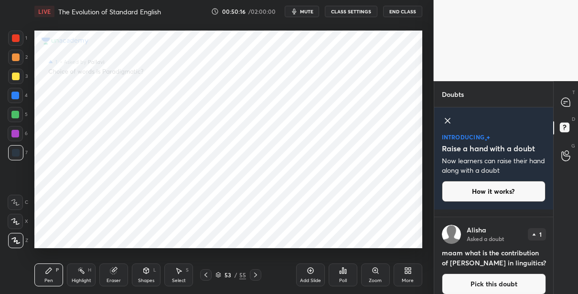
scroll to position [184, 0]
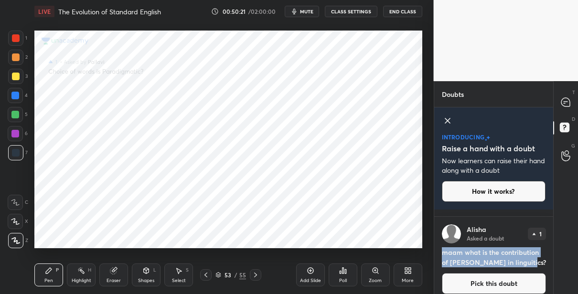
drag, startPoint x: 525, startPoint y: 259, endPoint x: 442, endPoint y: 254, distance: 83.8
click at [442, 254] on h4 "maam what is the contribution of [PERSON_NAME] in linguitics?" at bounding box center [494, 257] width 104 height 20
copy h4 "maam what is the contribution of [PERSON_NAME] in linguitics?"
click at [475, 279] on button "Pick this doubt" at bounding box center [494, 283] width 104 height 21
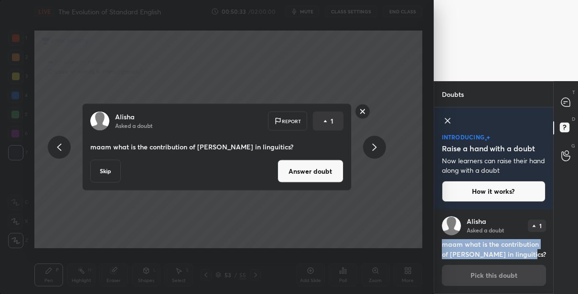
click at [297, 172] on button "Answer doubt" at bounding box center [310, 171] width 66 height 23
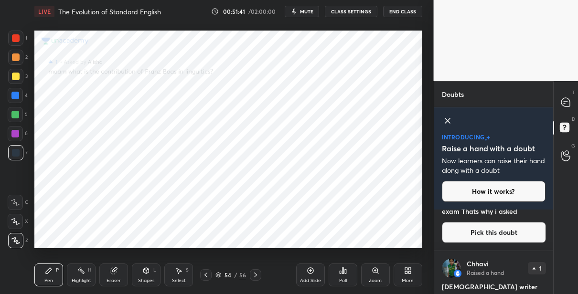
scroll to position [288, 0]
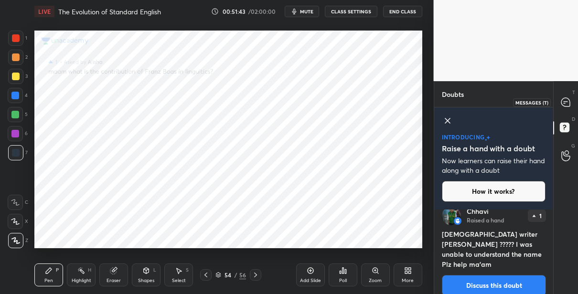
click at [566, 104] on icon at bounding box center [565, 102] width 9 height 9
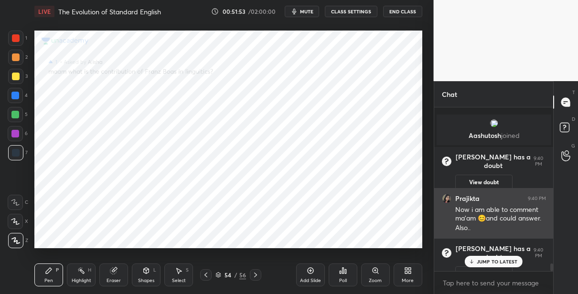
scroll to position [4140, 0]
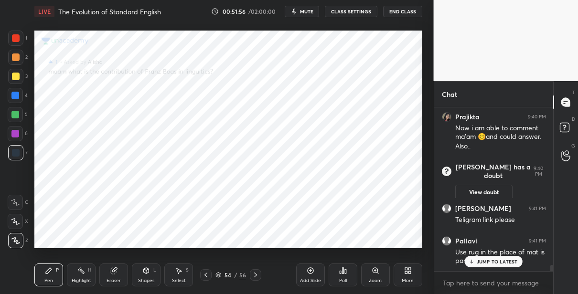
click at [489, 260] on p "JUMP TO LATEST" at bounding box center [497, 262] width 41 height 6
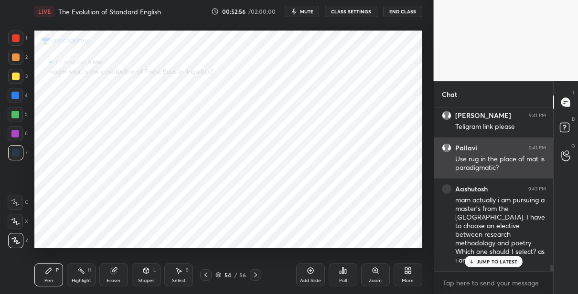
scroll to position [4273, 0]
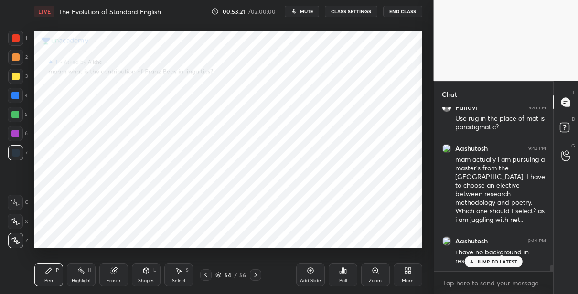
drag, startPoint x: 311, startPoint y: 271, endPoint x: 307, endPoint y: 249, distance: 22.7
click at [310, 270] on icon at bounding box center [309, 270] width 3 height 3
drag, startPoint x: 14, startPoint y: 97, endPoint x: 32, endPoint y: 91, distance: 19.3
click at [15, 97] on div at bounding box center [15, 96] width 8 height 8
drag, startPoint x: 18, startPoint y: 133, endPoint x: 25, endPoint y: 127, distance: 9.8
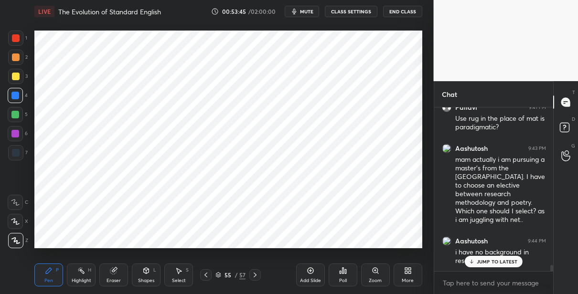
click at [18, 132] on div at bounding box center [15, 134] width 8 height 8
click at [148, 273] on icon at bounding box center [146, 271] width 8 height 8
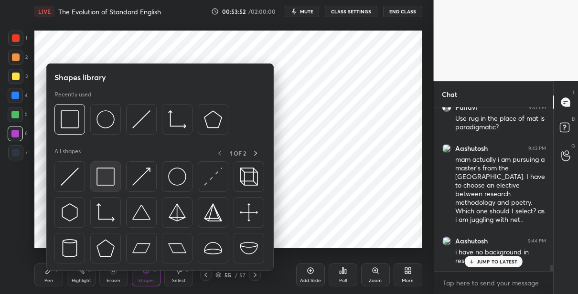
click at [102, 176] on img at bounding box center [105, 177] width 18 height 18
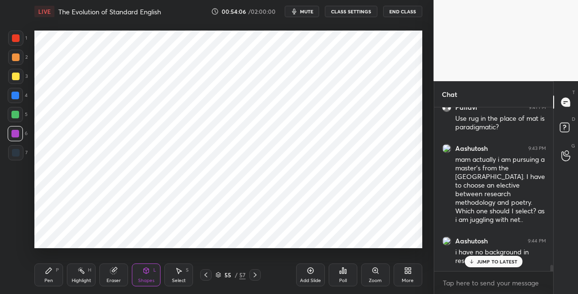
drag, startPoint x: 48, startPoint y: 276, endPoint x: 48, endPoint y: 249, distance: 26.7
click at [47, 276] on div "Pen P" at bounding box center [48, 275] width 29 height 23
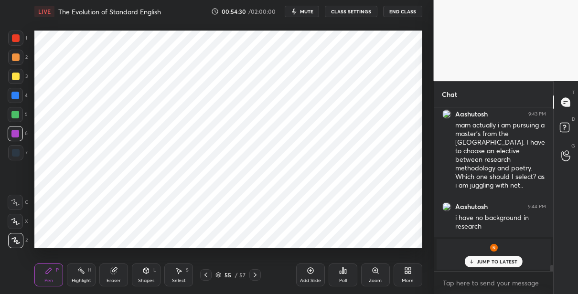
click at [18, 156] on div at bounding box center [15, 152] width 15 height 15
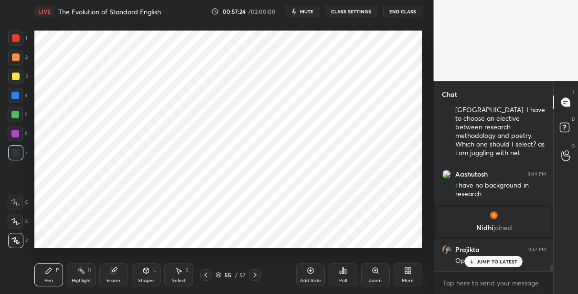
drag, startPoint x: 303, startPoint y: 271, endPoint x: 302, endPoint y: 265, distance: 5.7
click at [302, 270] on div "Add Slide" at bounding box center [310, 275] width 29 height 23
drag, startPoint x: 17, startPoint y: 97, endPoint x: 23, endPoint y: 96, distance: 6.3
click at [18, 97] on div at bounding box center [15, 96] width 8 height 8
click at [16, 133] on div at bounding box center [15, 134] width 8 height 8
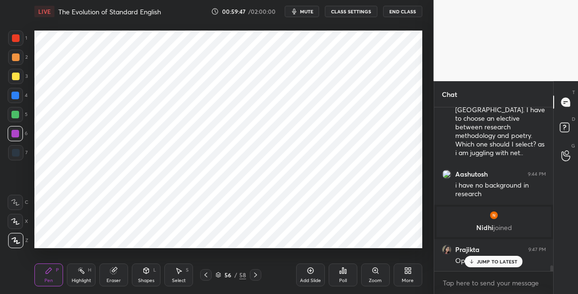
click at [17, 37] on div at bounding box center [16, 38] width 8 height 8
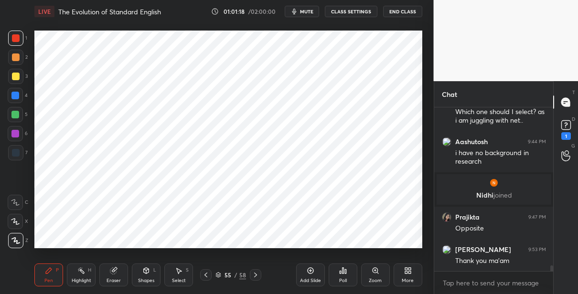
scroll to position [4414, 0]
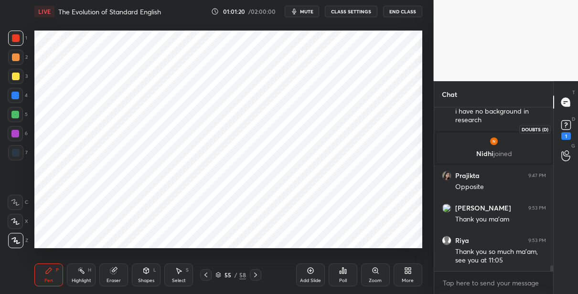
click at [567, 129] on rect at bounding box center [565, 125] width 9 height 9
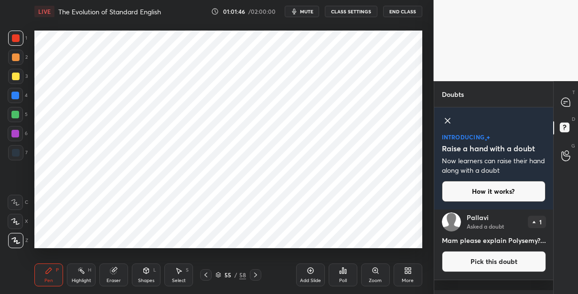
scroll to position [186, 0]
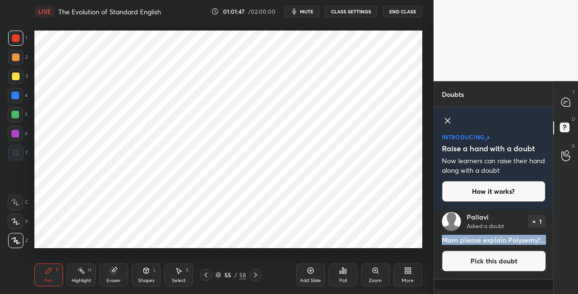
drag, startPoint x: 482, startPoint y: 249, endPoint x: 436, endPoint y: 241, distance: 46.6
click at [436, 241] on div "[PERSON_NAME] Asked a doubt 1 Mam please explain Polysemy?... Pick this doubt" at bounding box center [493, 241] width 119 height 75
copy h4 "Mam please explain Polysemy?..."
click at [520, 269] on button "Pick this doubt" at bounding box center [494, 261] width 104 height 21
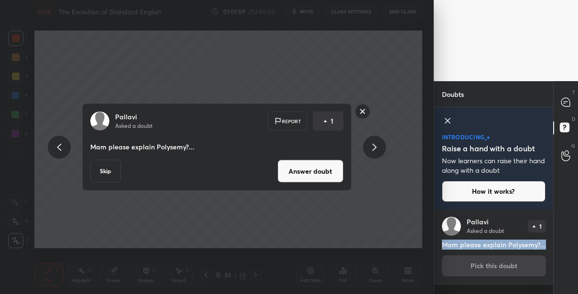
click at [301, 171] on button "Answer doubt" at bounding box center [310, 171] width 66 height 23
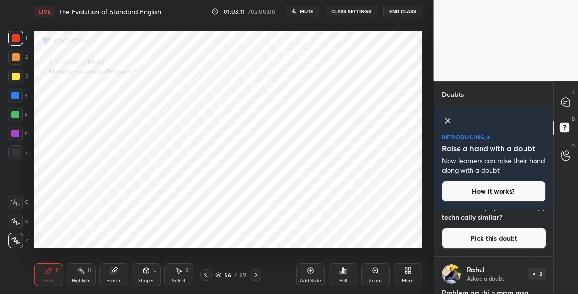
scroll to position [0, 0]
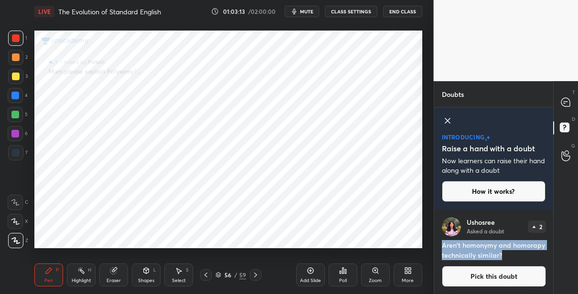
drag, startPoint x: 539, startPoint y: 254, endPoint x: 437, endPoint y: 244, distance: 102.3
click at [437, 244] on div "Ushosree Asked a doubt 2 Aren't homonymy and homorapy technically similar? Pick…" at bounding box center [493, 252] width 119 height 85
copy h4 "Aren't homonymy and homorapy technically similar?"
click at [489, 282] on button "Pick this doubt" at bounding box center [494, 276] width 104 height 21
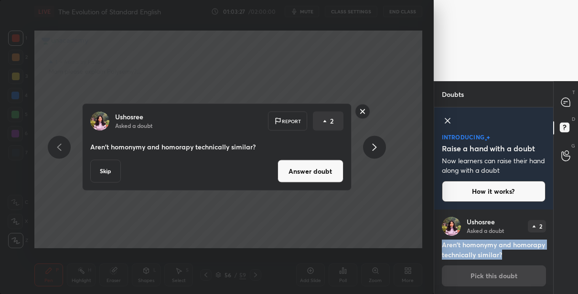
click at [311, 171] on button "Answer doubt" at bounding box center [310, 171] width 66 height 23
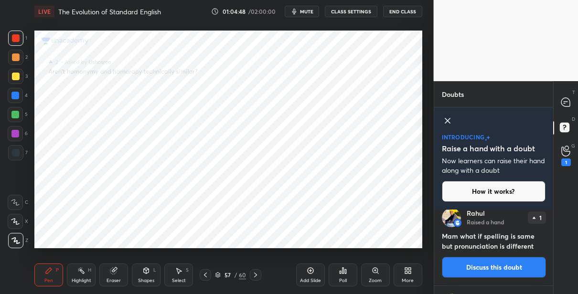
scroll to position [102, 0]
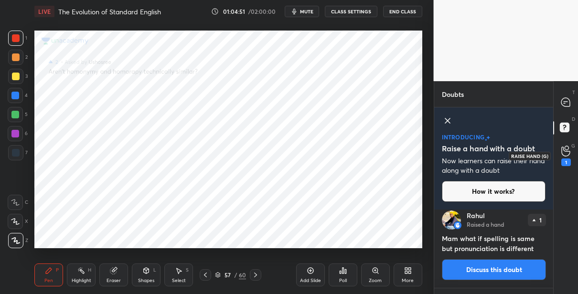
click at [564, 160] on div "1" at bounding box center [566, 163] width 10 height 8
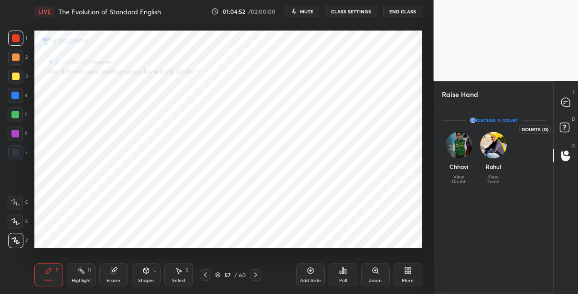
click at [563, 127] on rect at bounding box center [564, 127] width 9 height 9
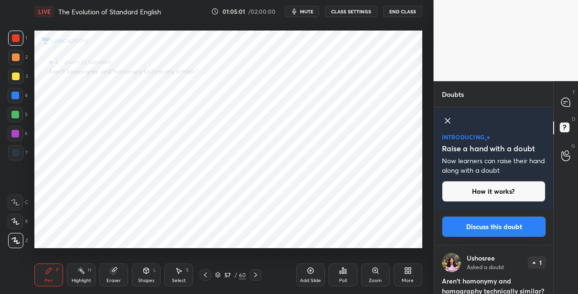
scroll to position [86, 0]
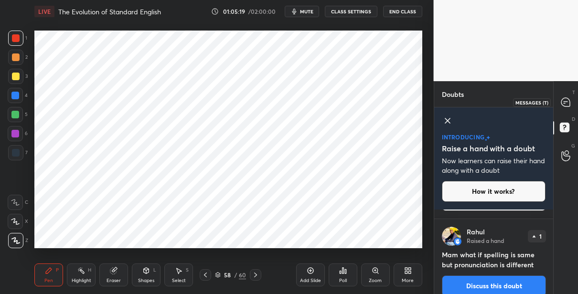
click at [569, 105] on icon at bounding box center [565, 102] width 9 height 9
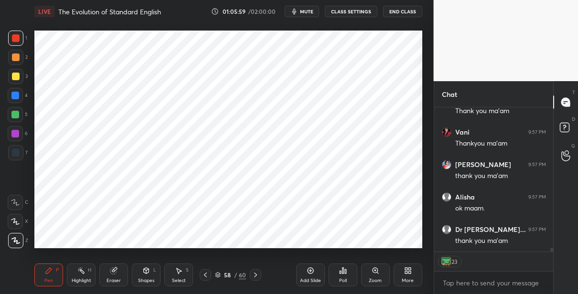
scroll to position [5163, 0]
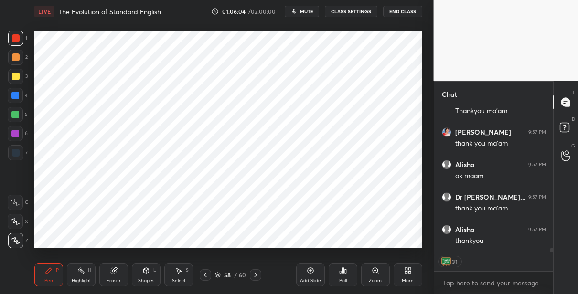
click at [347, 276] on div "Poll" at bounding box center [343, 275] width 29 height 23
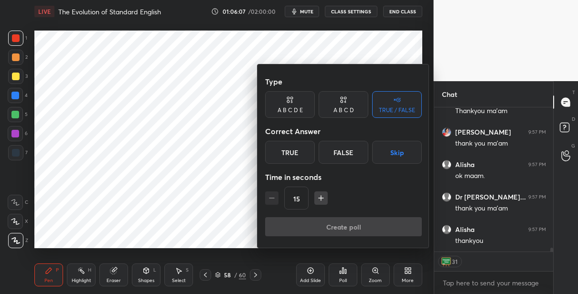
click at [338, 102] on div "A B C D" at bounding box center [343, 104] width 50 height 27
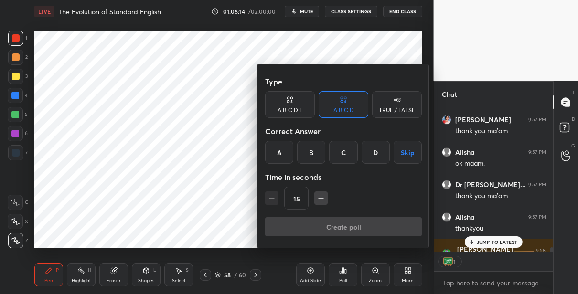
scroll to position [3, 3]
click at [276, 151] on div "A" at bounding box center [279, 152] width 28 height 23
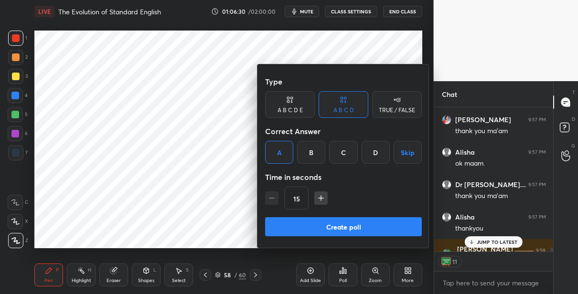
click at [320, 223] on button "Create poll" at bounding box center [343, 226] width 157 height 19
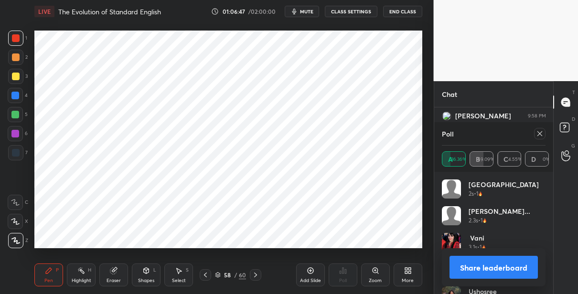
scroll to position [5407, 0]
click at [474, 262] on button "Share leaderboard" at bounding box center [493, 267] width 89 height 23
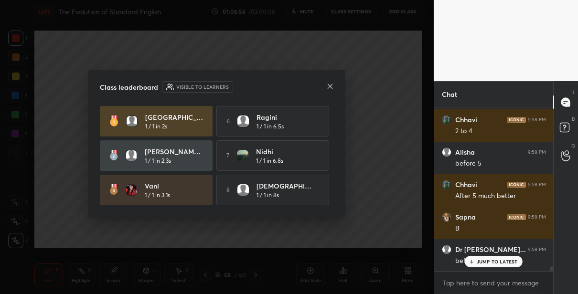
click at [330, 83] on icon at bounding box center [330, 87] width 8 height 8
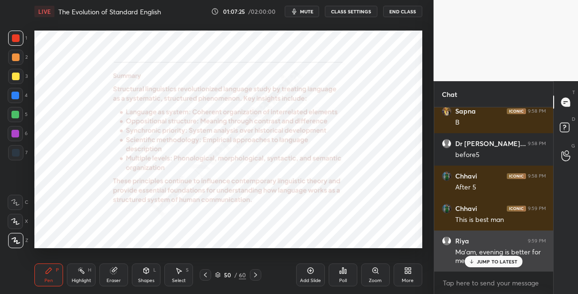
click at [496, 264] on p "JUMP TO LATEST" at bounding box center [497, 262] width 41 height 6
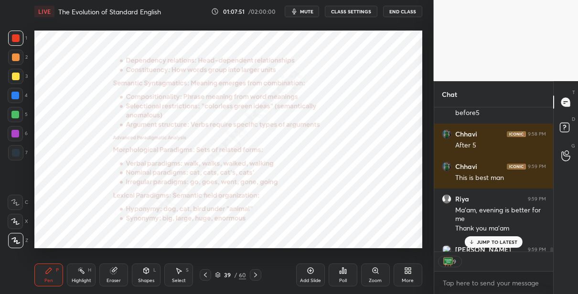
click at [228, 273] on div "39" at bounding box center [228, 275] width 10 height 6
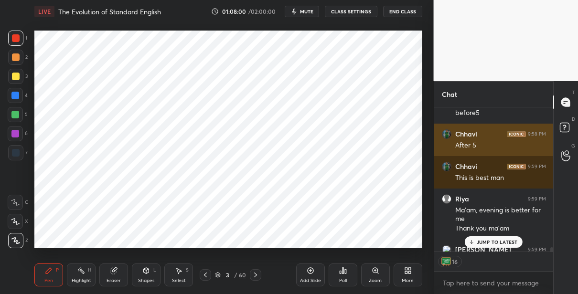
scroll to position [5571, 0]
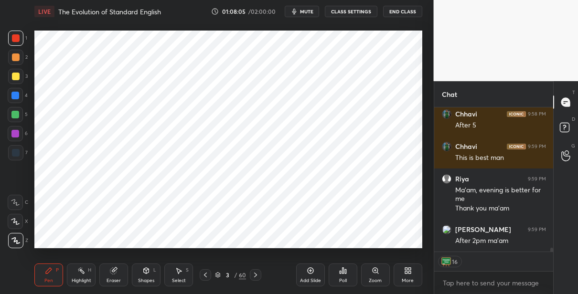
click at [395, 7] on button "End Class" at bounding box center [402, 11] width 39 height 11
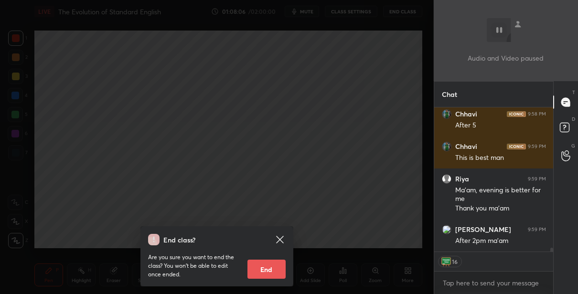
click at [252, 270] on button "End" at bounding box center [266, 269] width 38 height 19
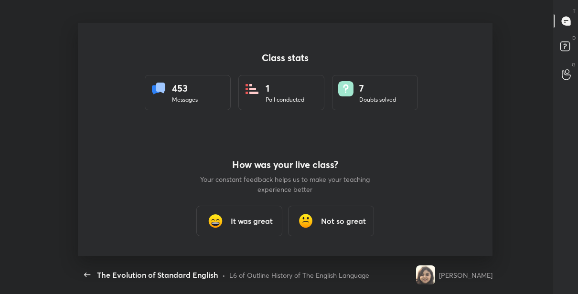
scroll to position [0, 0]
type textarea "x"
